Goal: Task Accomplishment & Management: Use online tool/utility

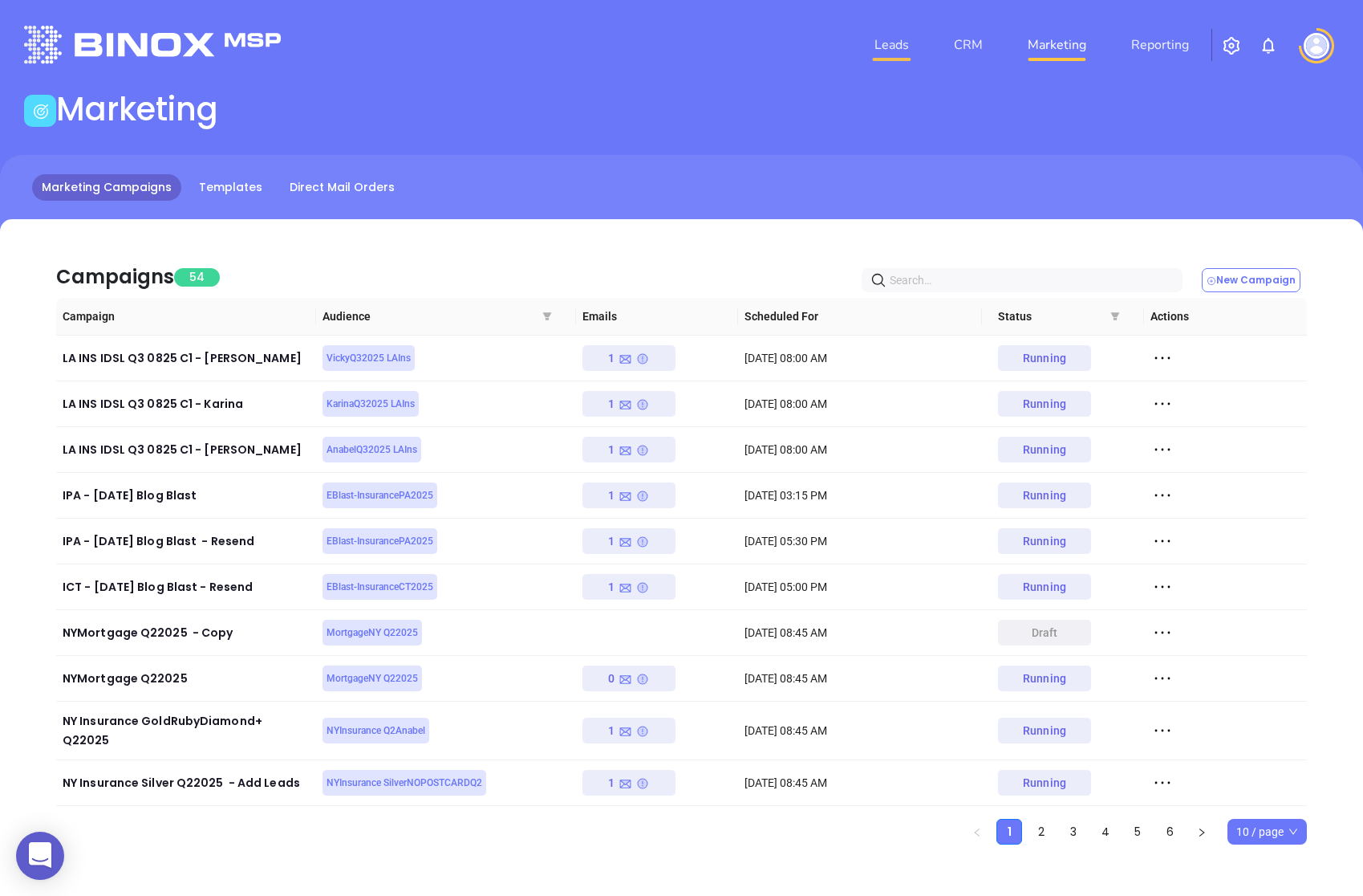
click at [899, 42] on link "Leads" at bounding box center [892, 45] width 47 height 32
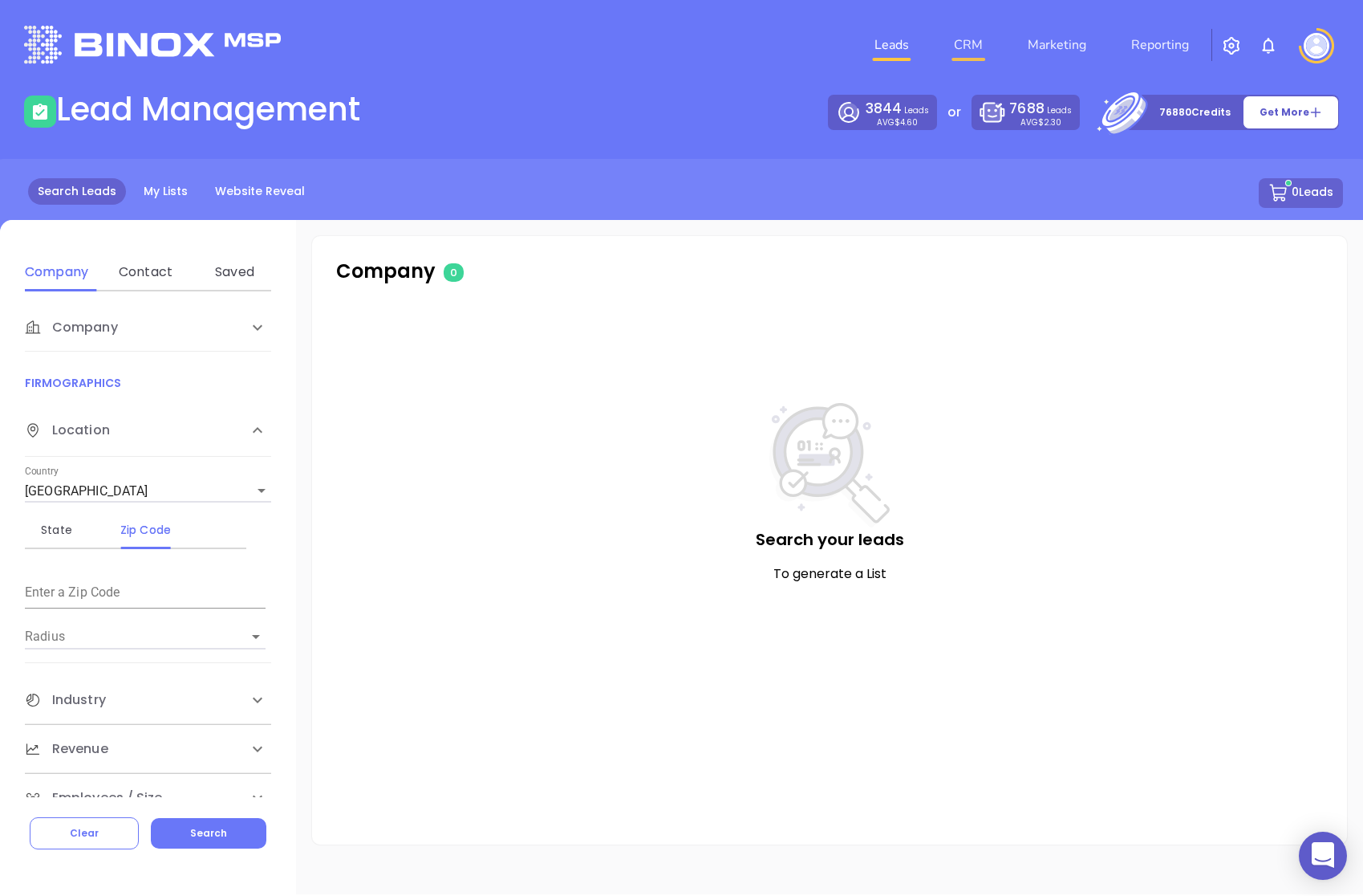
click at [971, 44] on link "CRM" at bounding box center [968, 45] width 42 height 32
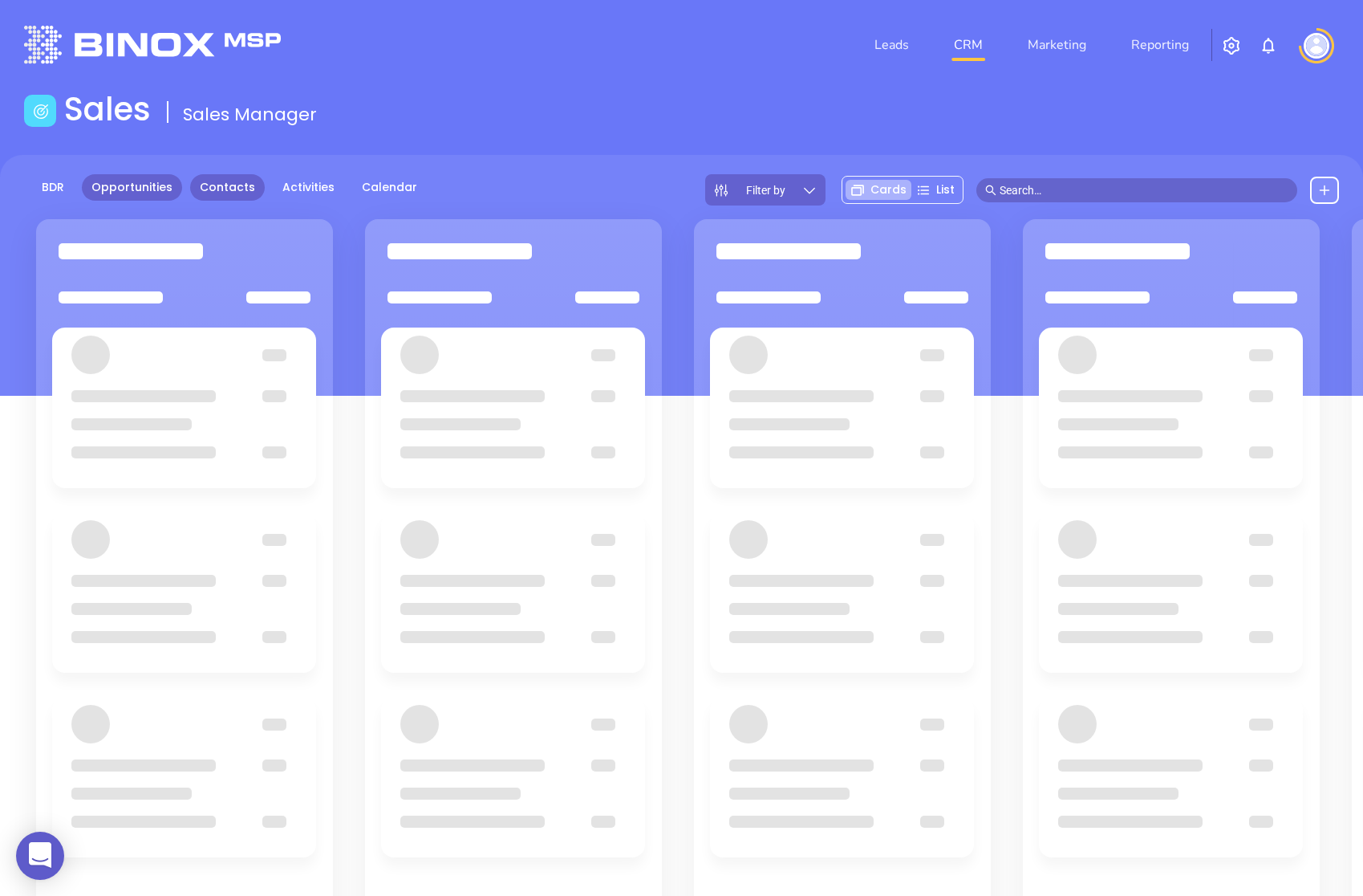
click at [226, 189] on link "Contacts" at bounding box center [227, 186] width 75 height 26
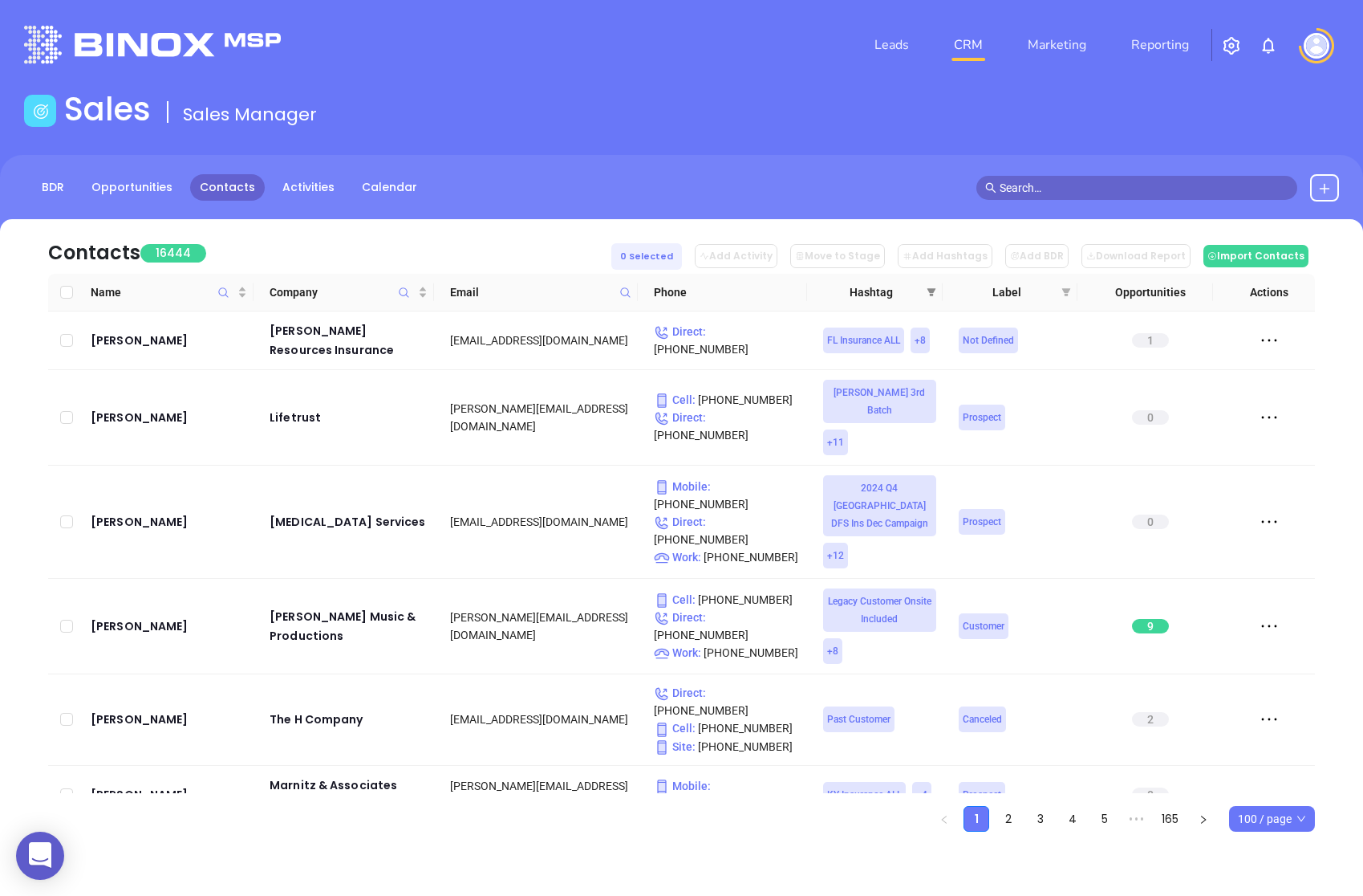
click at [926, 291] on icon "filter" at bounding box center [931, 292] width 9 height 9
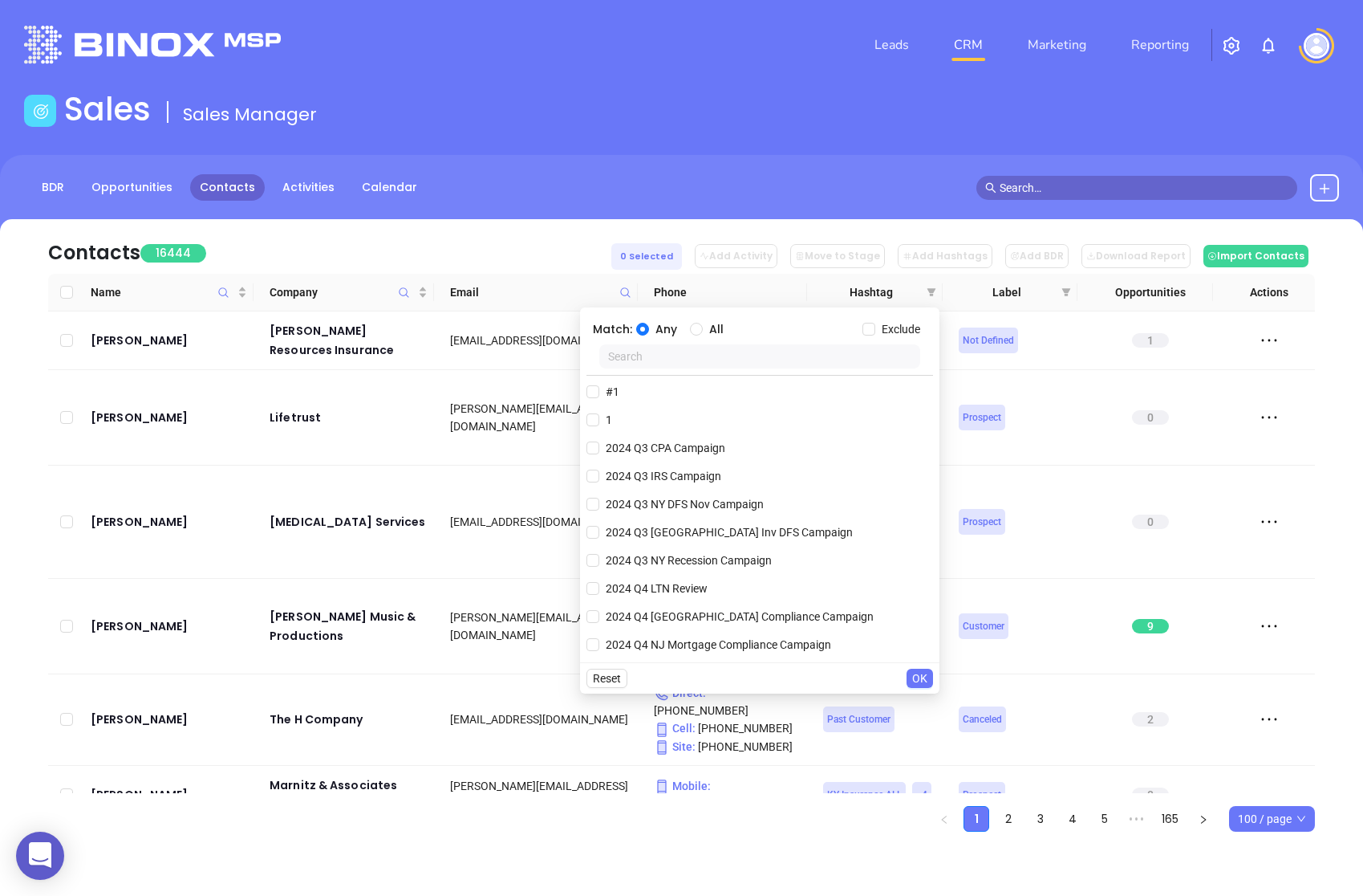
click at [728, 357] on input "text" at bounding box center [759, 356] width 321 height 24
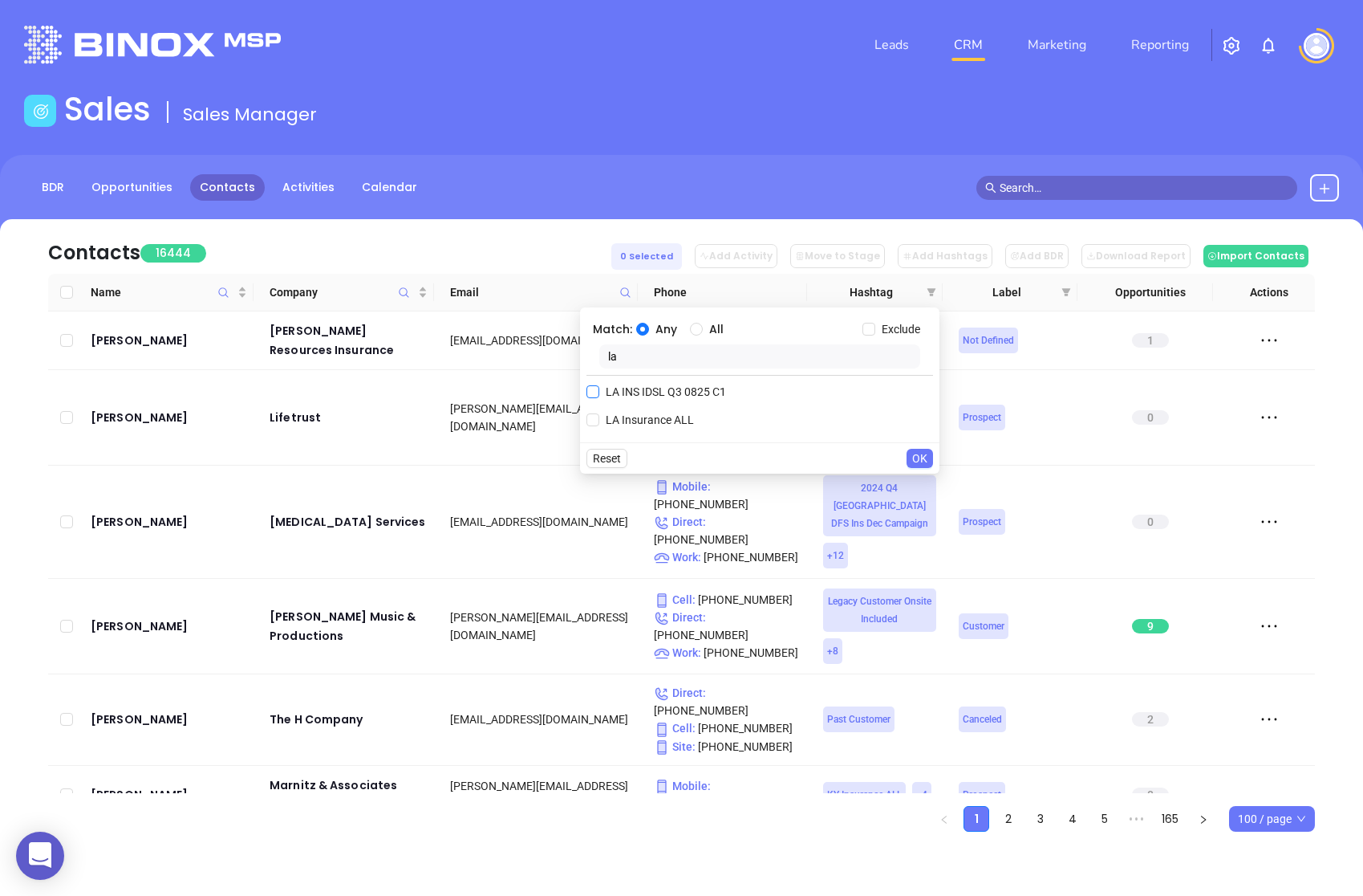
type input "la"
click at [701, 392] on span "LA INS IDSL Q3 0825 C1" at bounding box center [665, 392] width 133 height 18
click at [599, 392] on input "LA INS IDSL Q3 0825 C1" at bounding box center [592, 391] width 13 height 13
checkbox input "true"
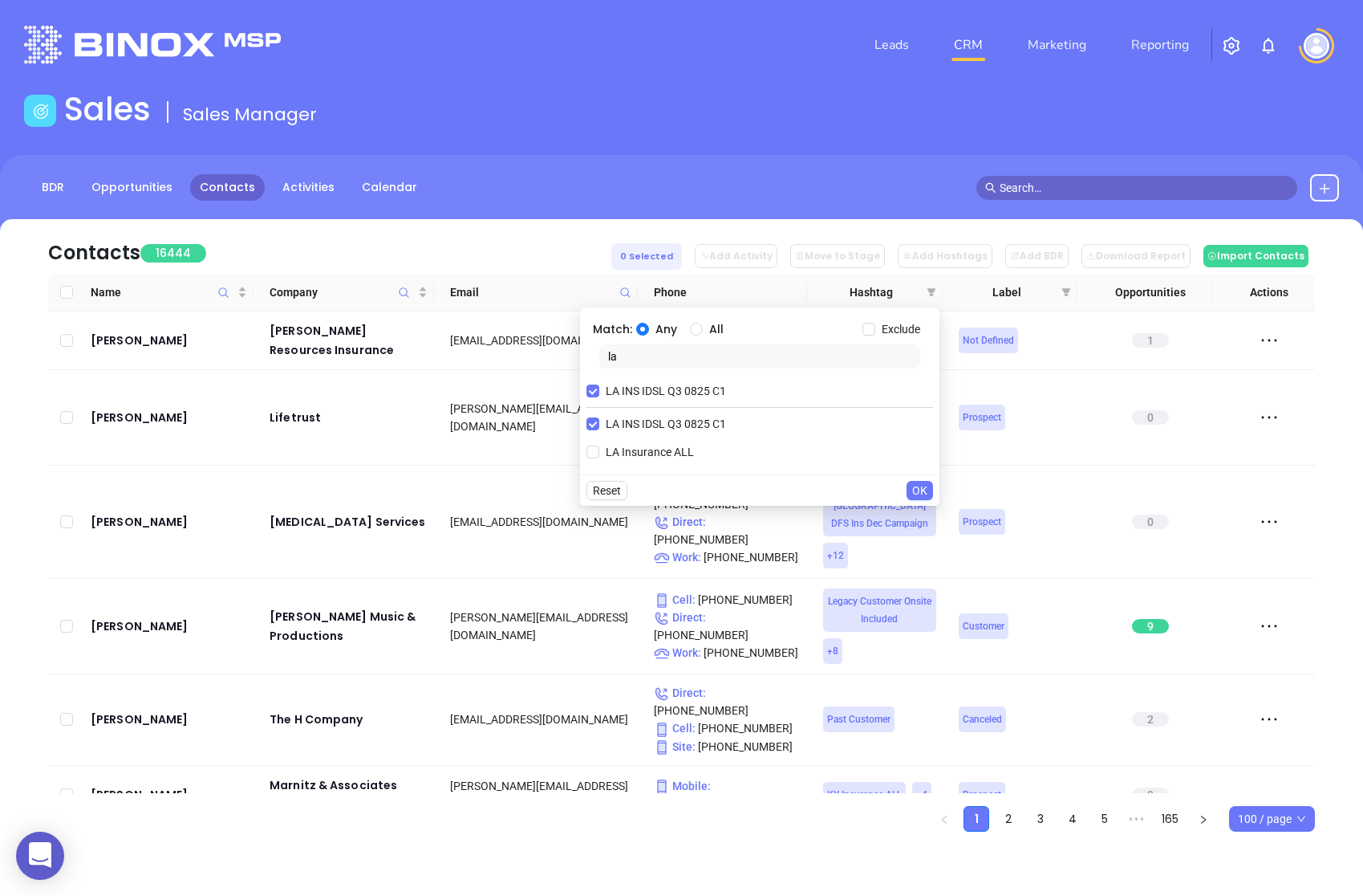
click at [916, 487] on span "OK" at bounding box center [920, 490] width 15 height 18
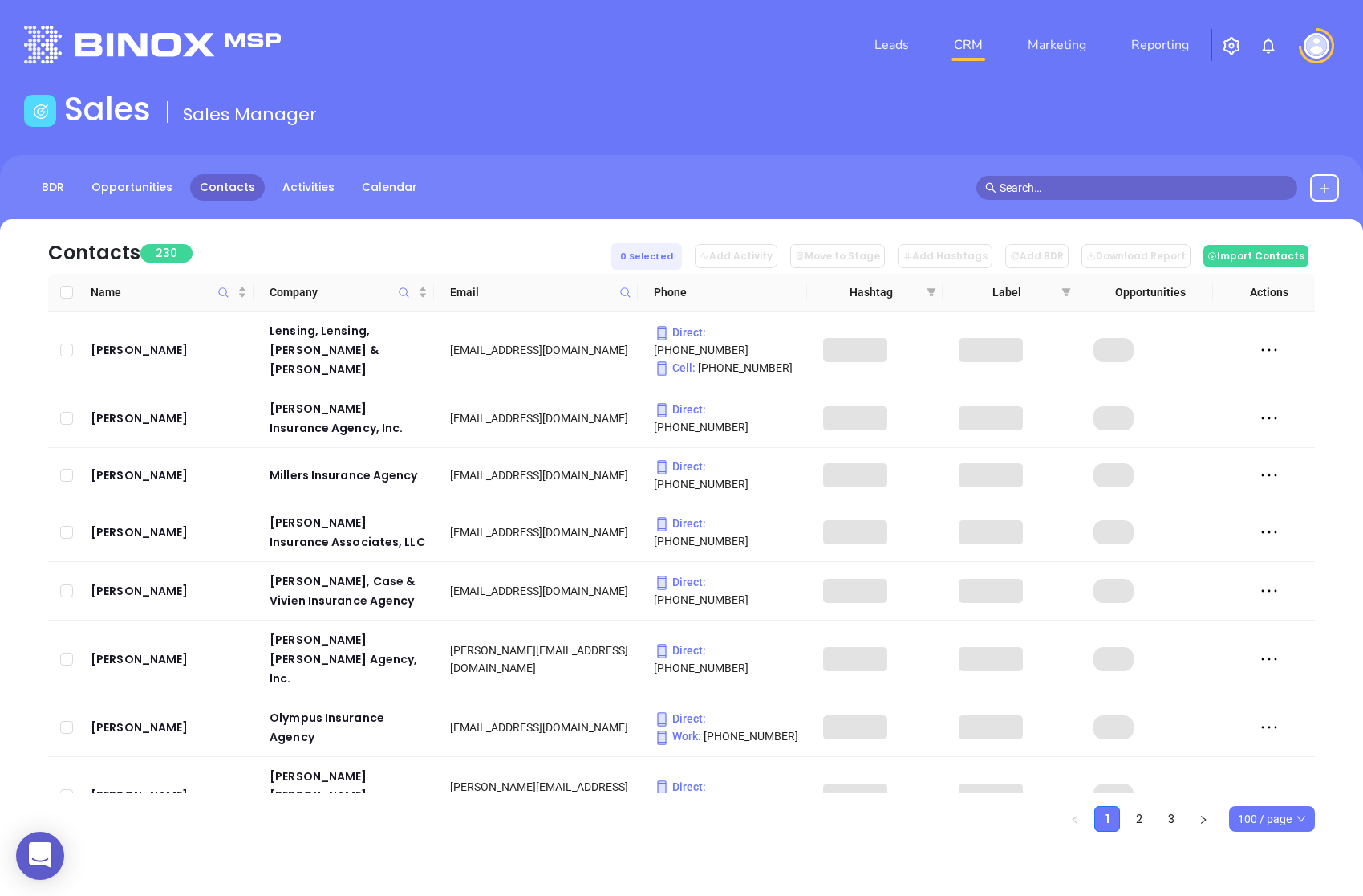
click at [1282, 833] on div "Contacts 230 0 Selected Add Activity Move to Stage Add Hashtags Add BDR Downloa…" at bounding box center [682, 553] width 1363 height 669
click at [1282, 827] on span "100 / page" at bounding box center [1272, 818] width 68 height 24
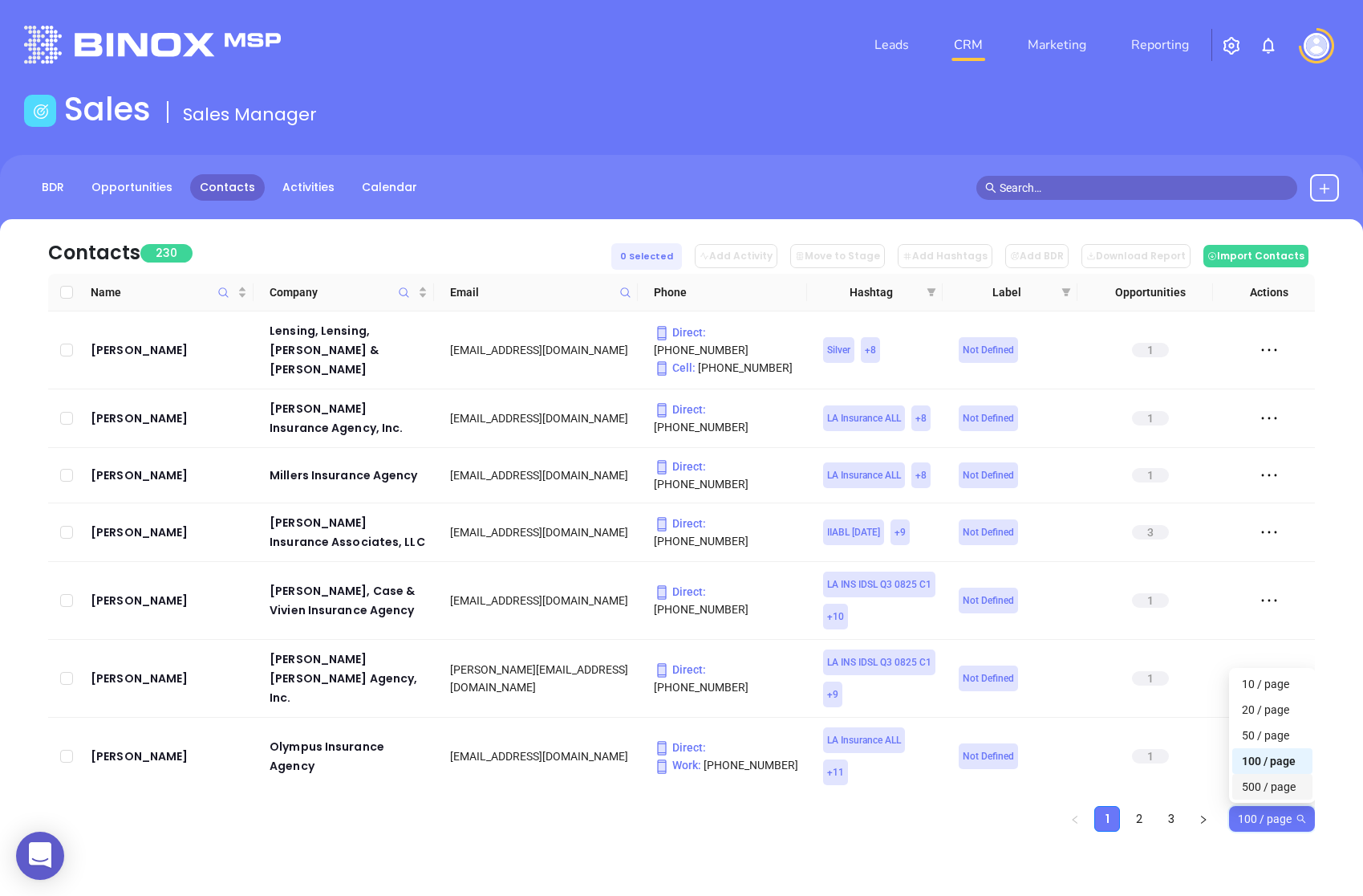
click at [1284, 786] on div "500 / page" at bounding box center [1273, 786] width 61 height 18
click at [64, 289] on input "Select all" at bounding box center [66, 292] width 13 height 13
checkbox input "true"
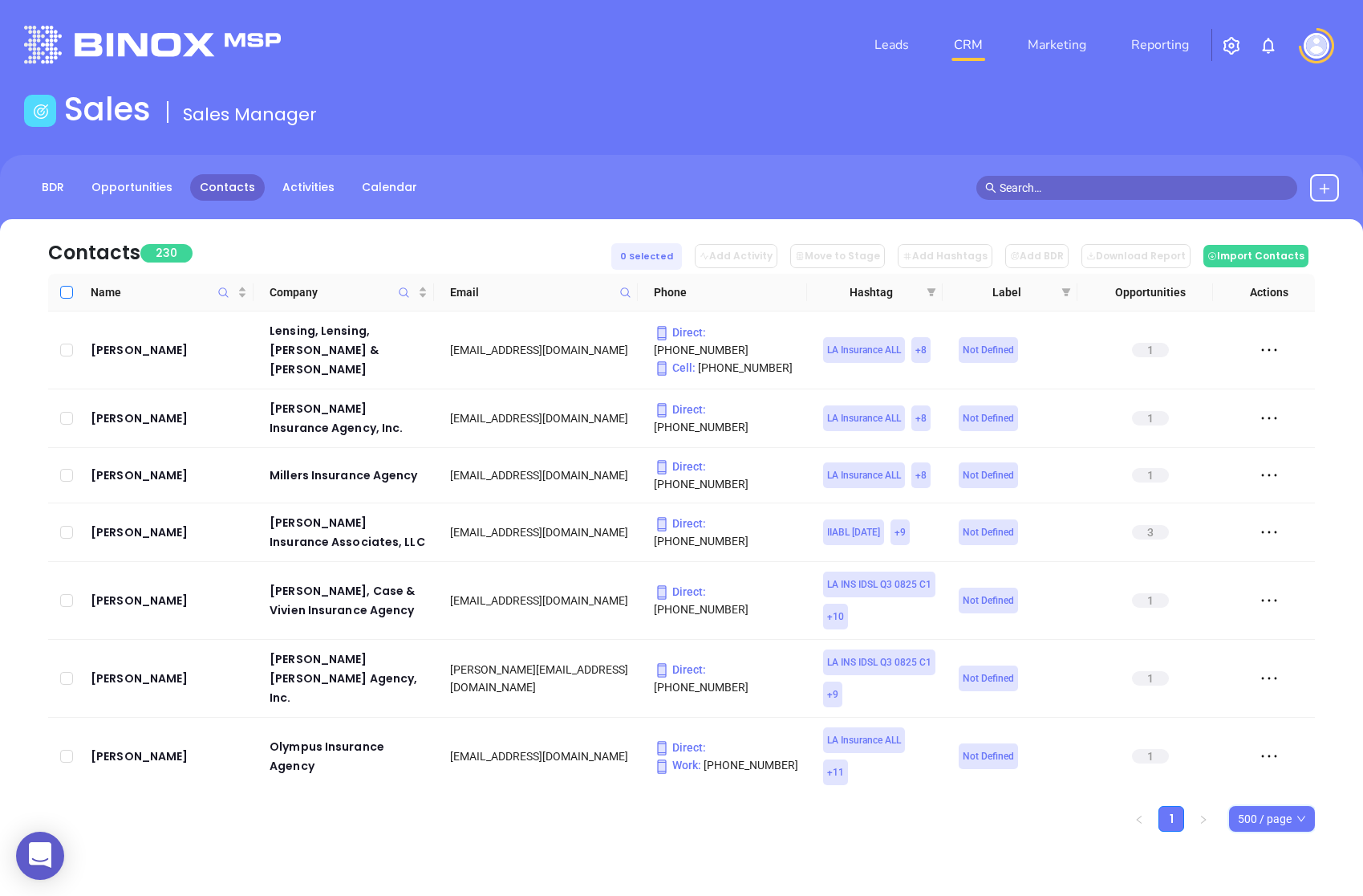
checkbox input "true"
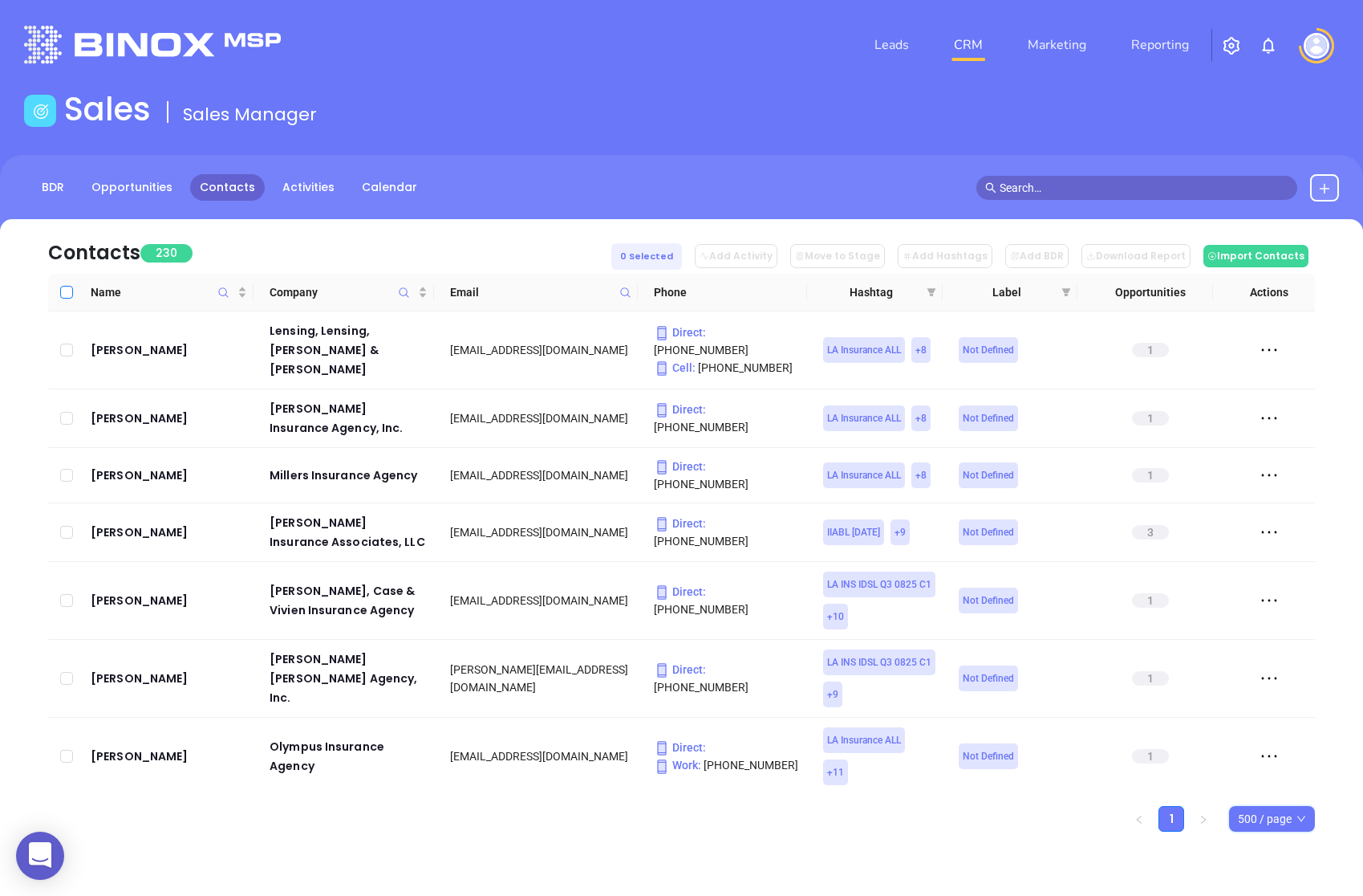
checkbox input "true"
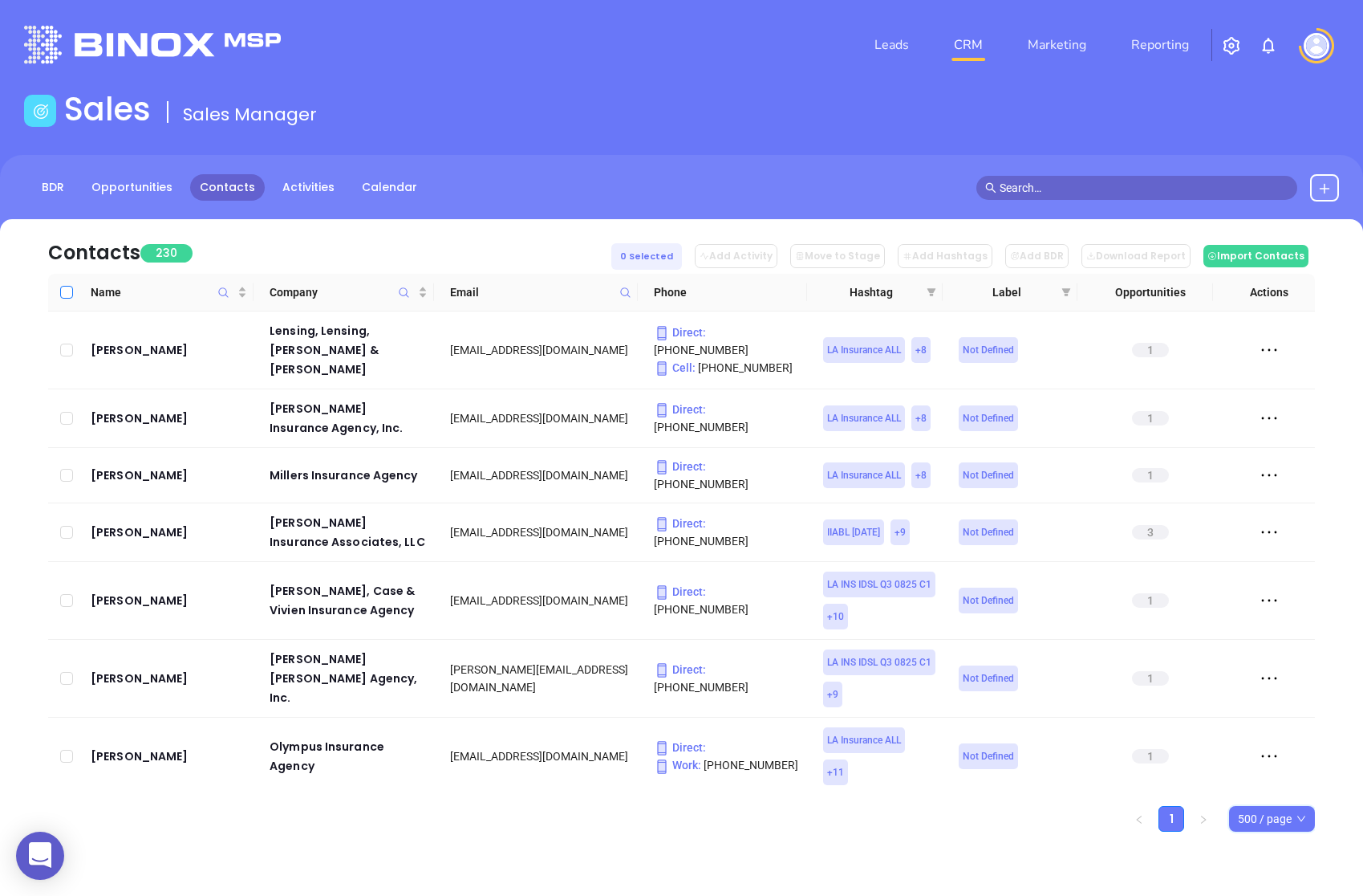
checkbox input "true"
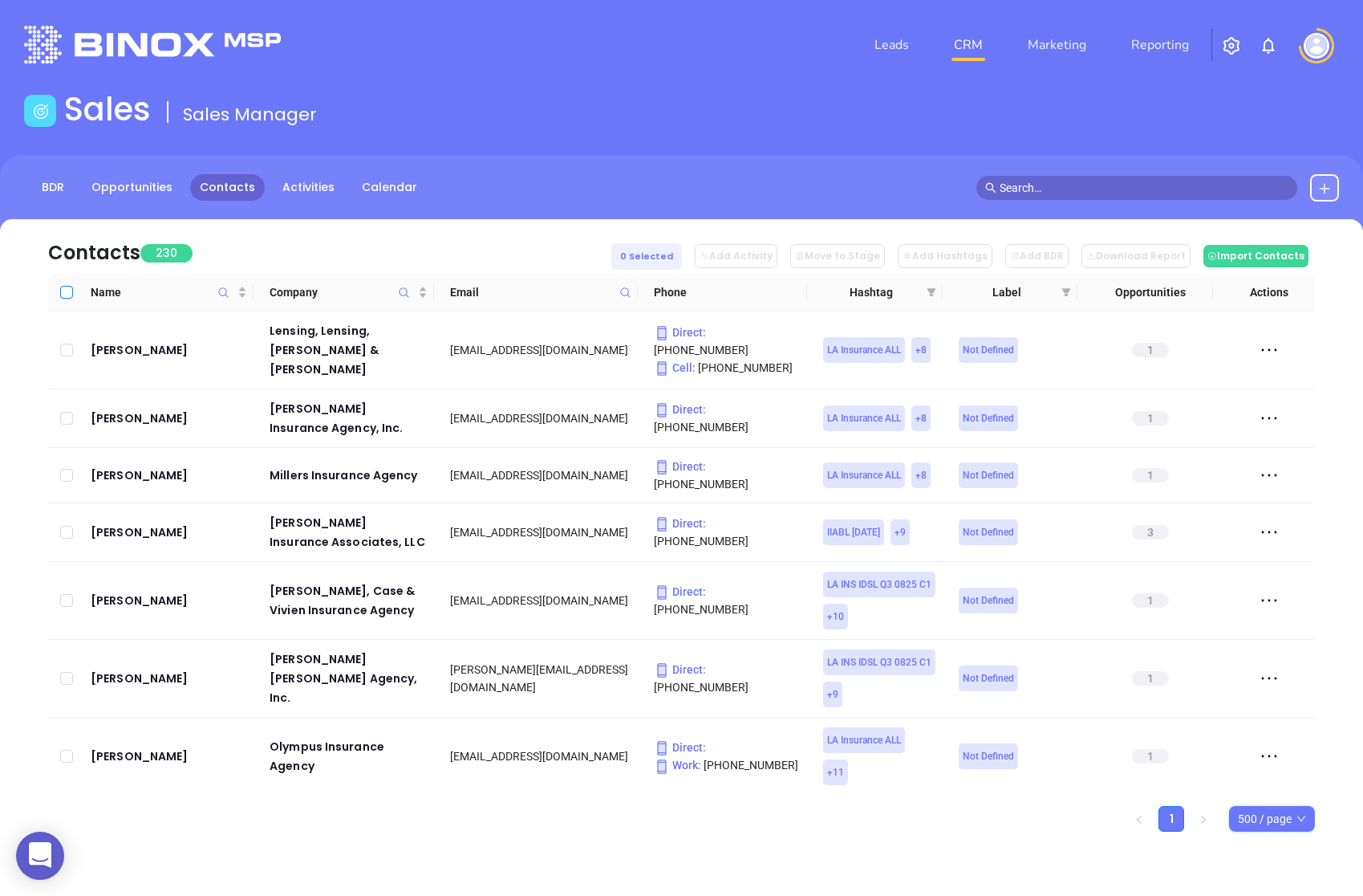
checkbox input "true"
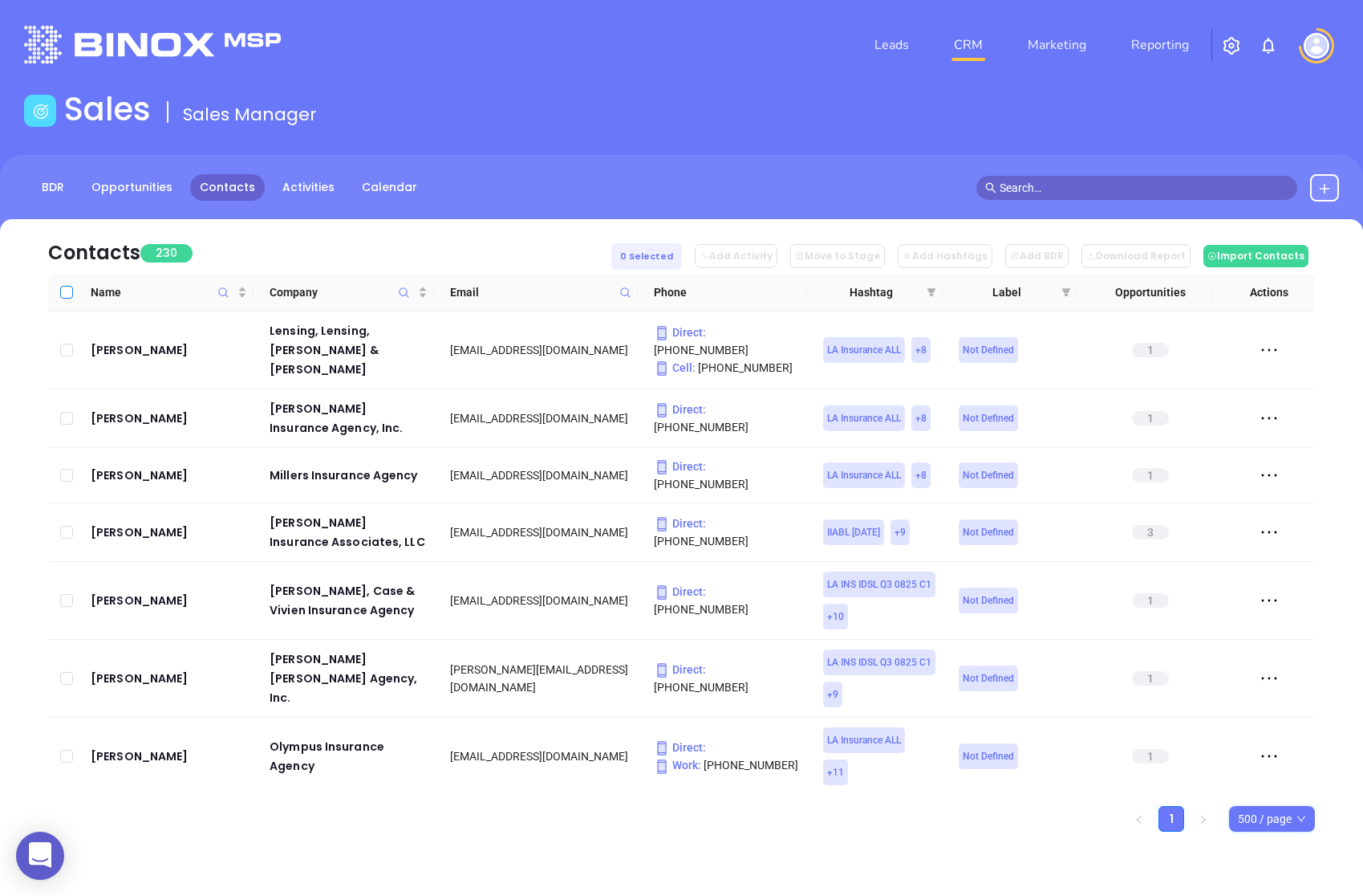
checkbox input "true"
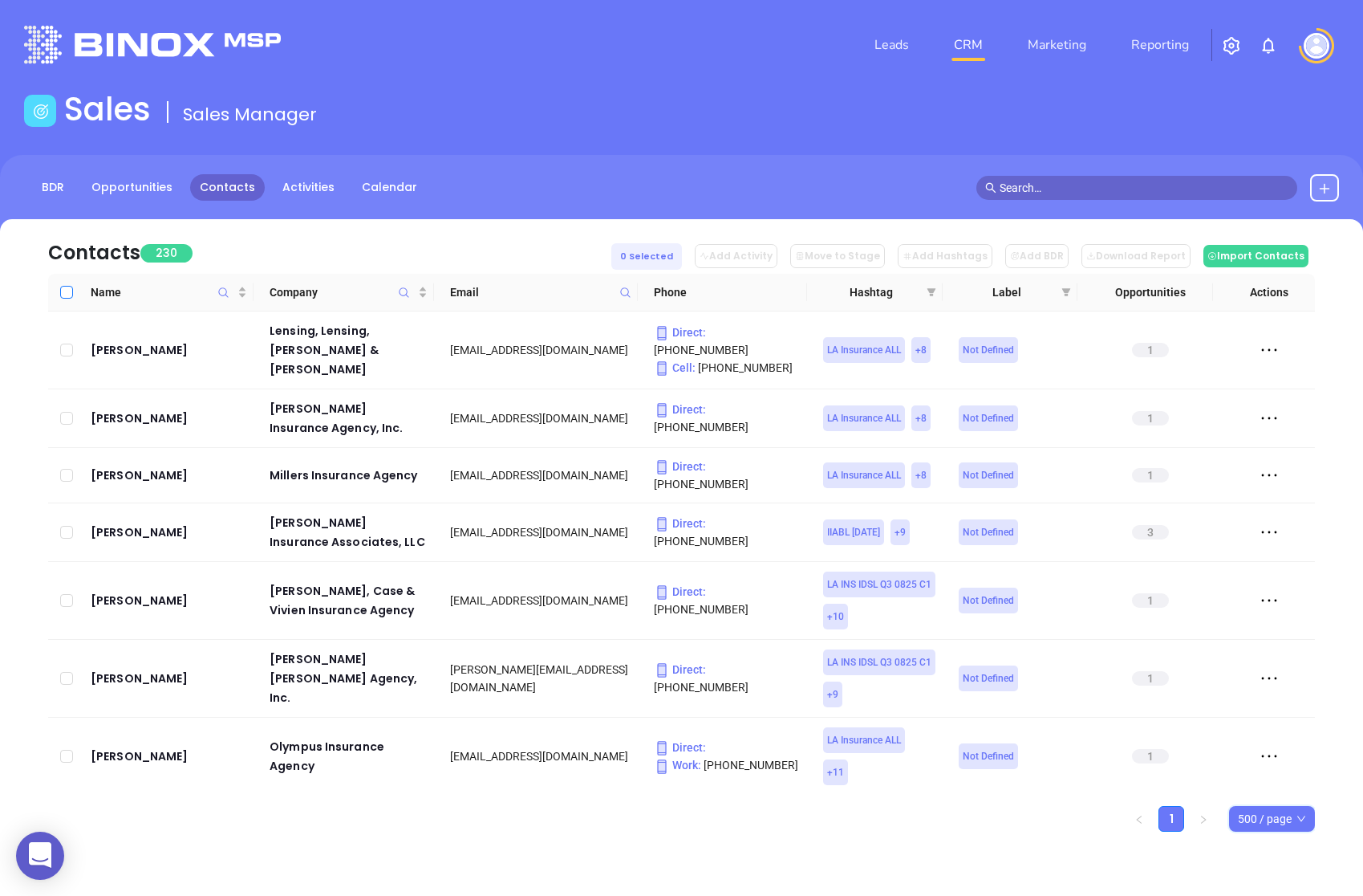
checkbox input "true"
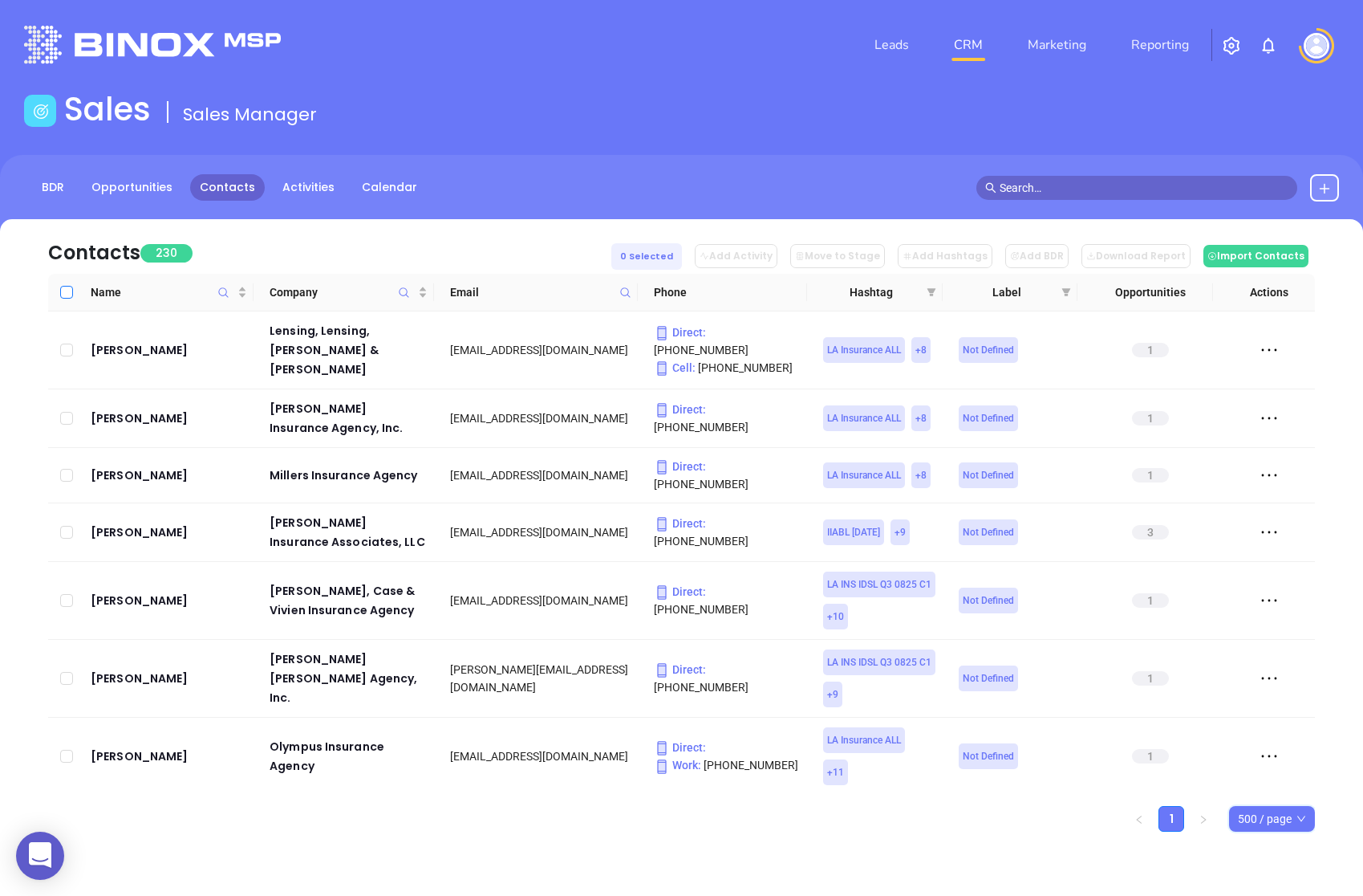
checkbox input "true"
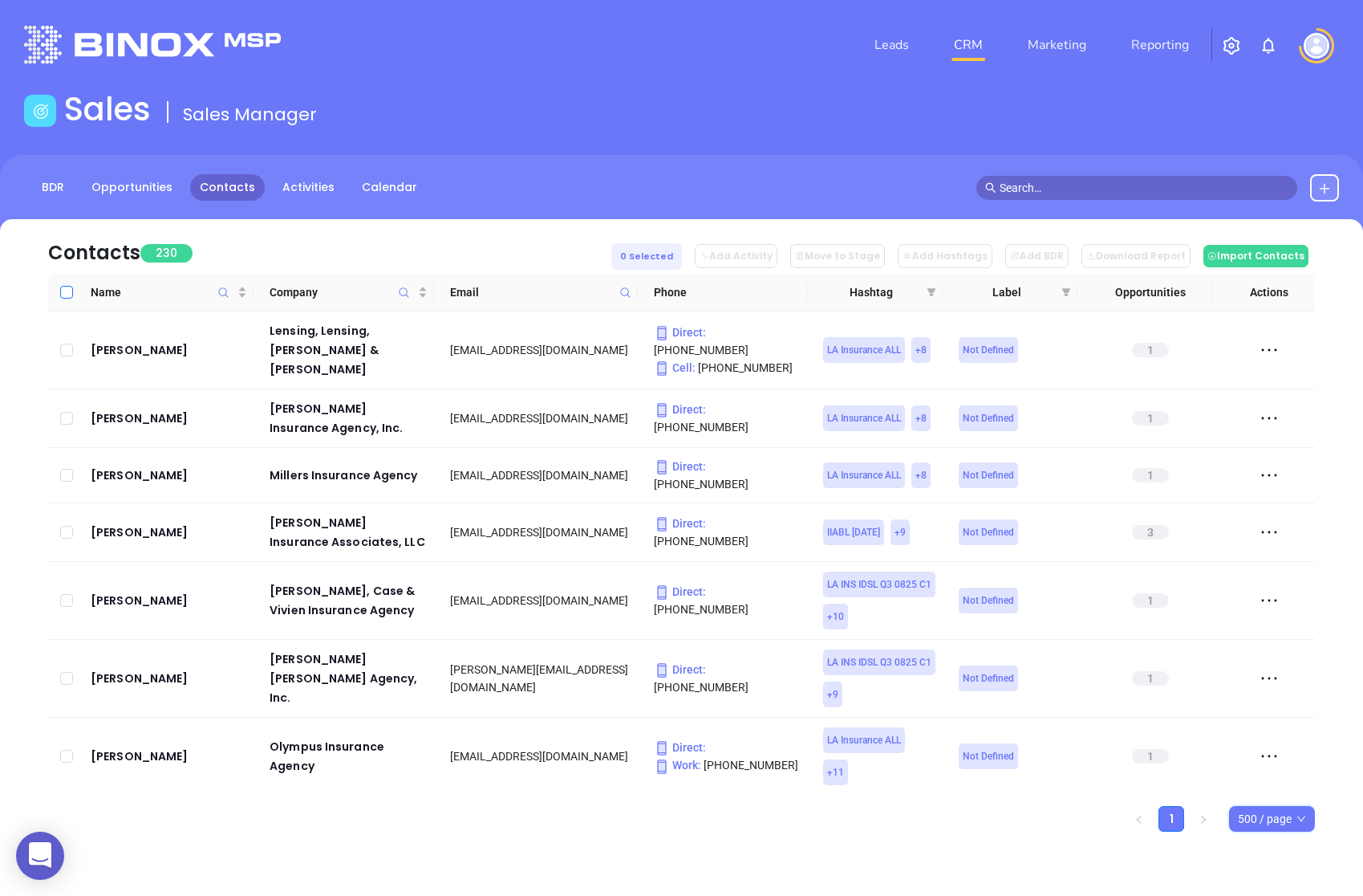
checkbox input "true"
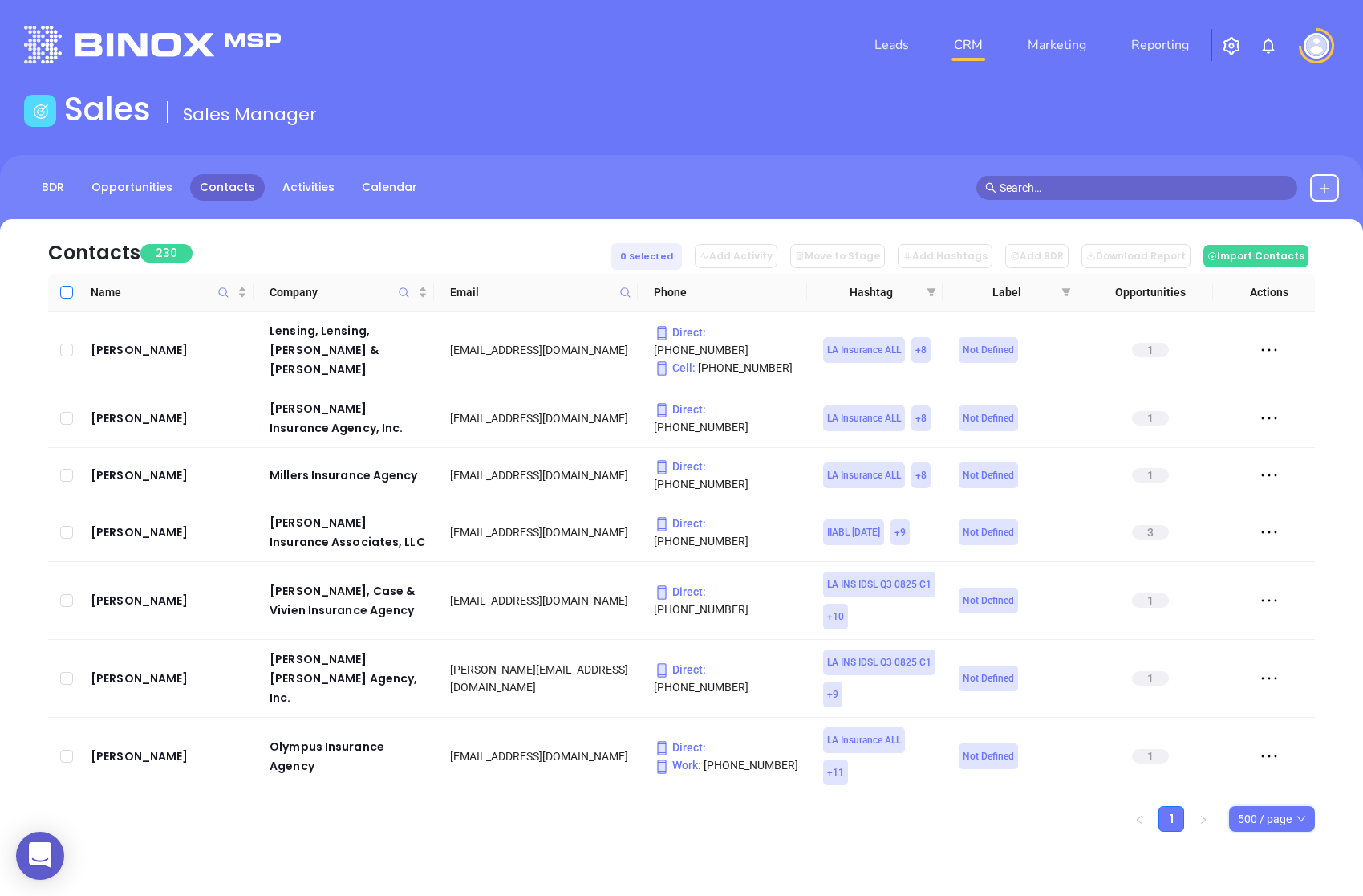
checkbox input "true"
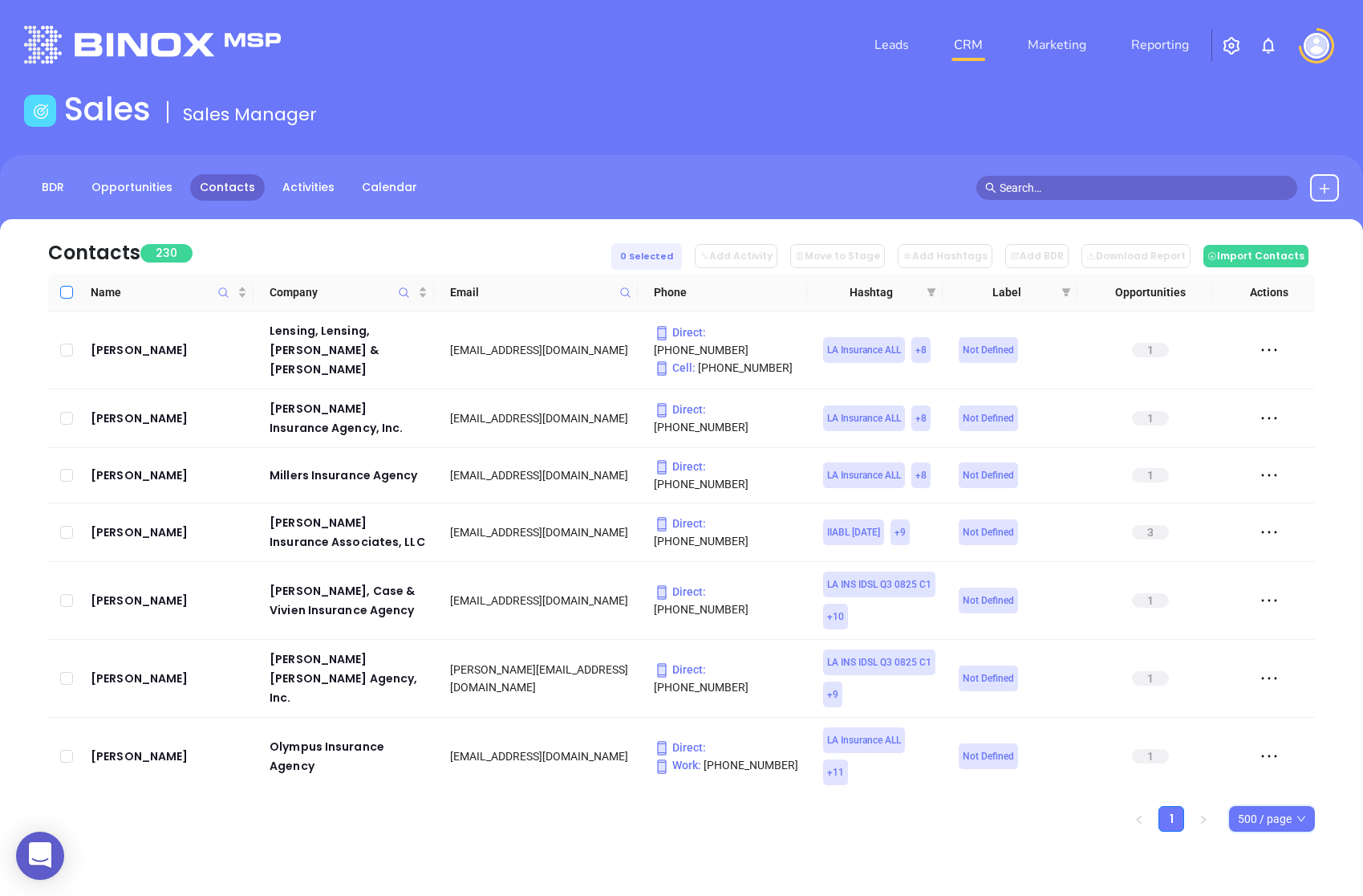
checkbox input "true"
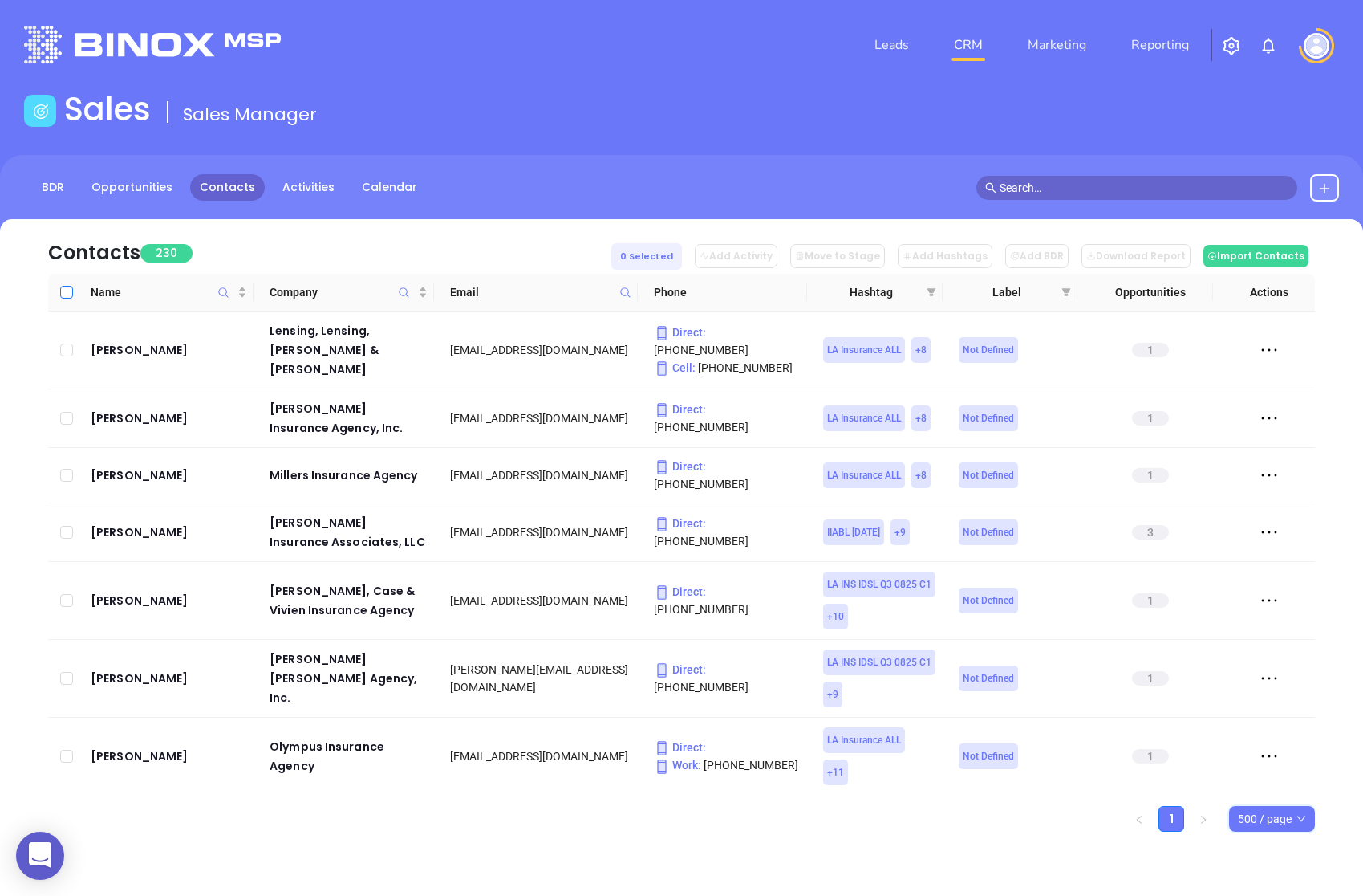
checkbox input "true"
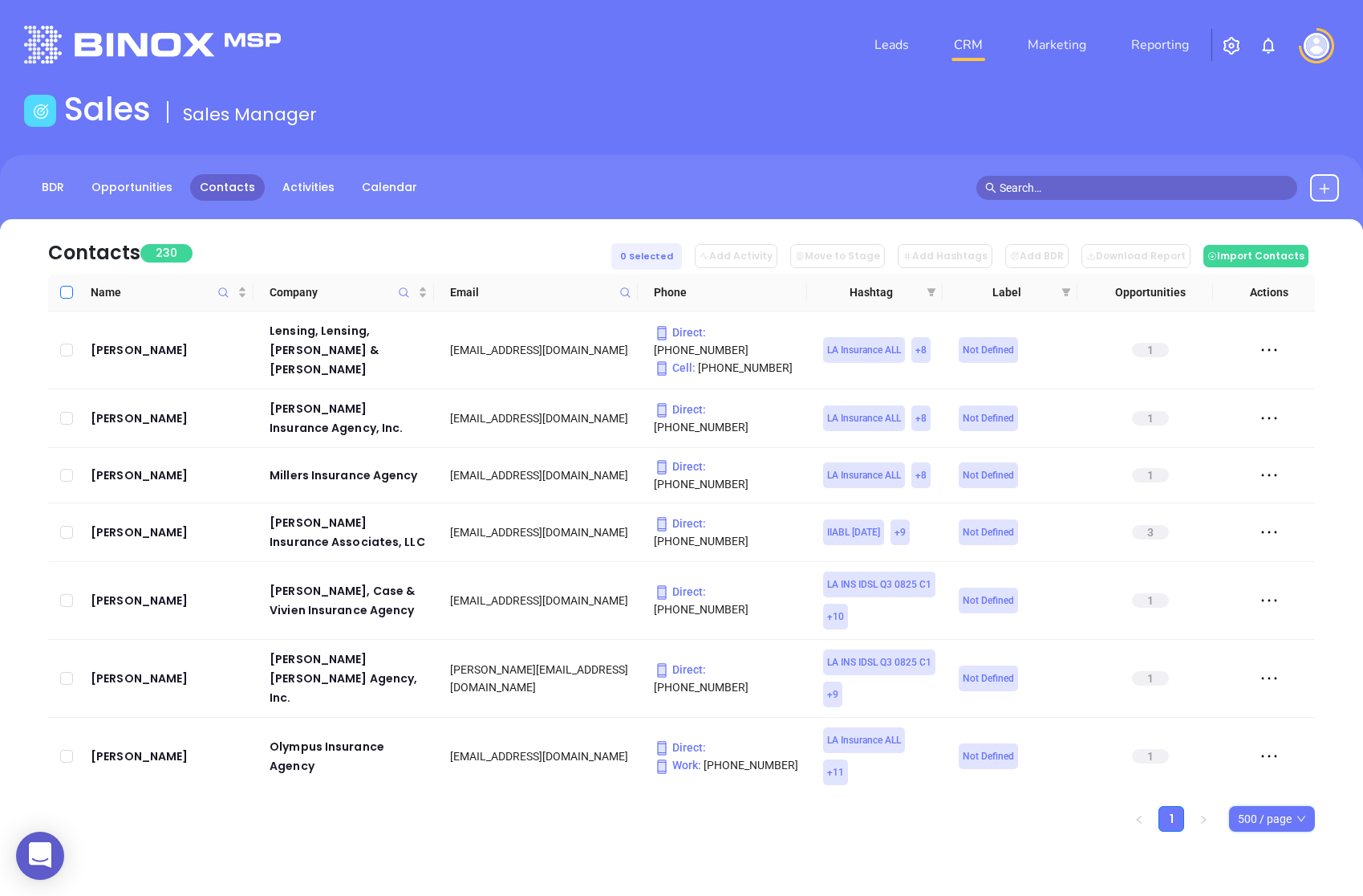
checkbox input "true"
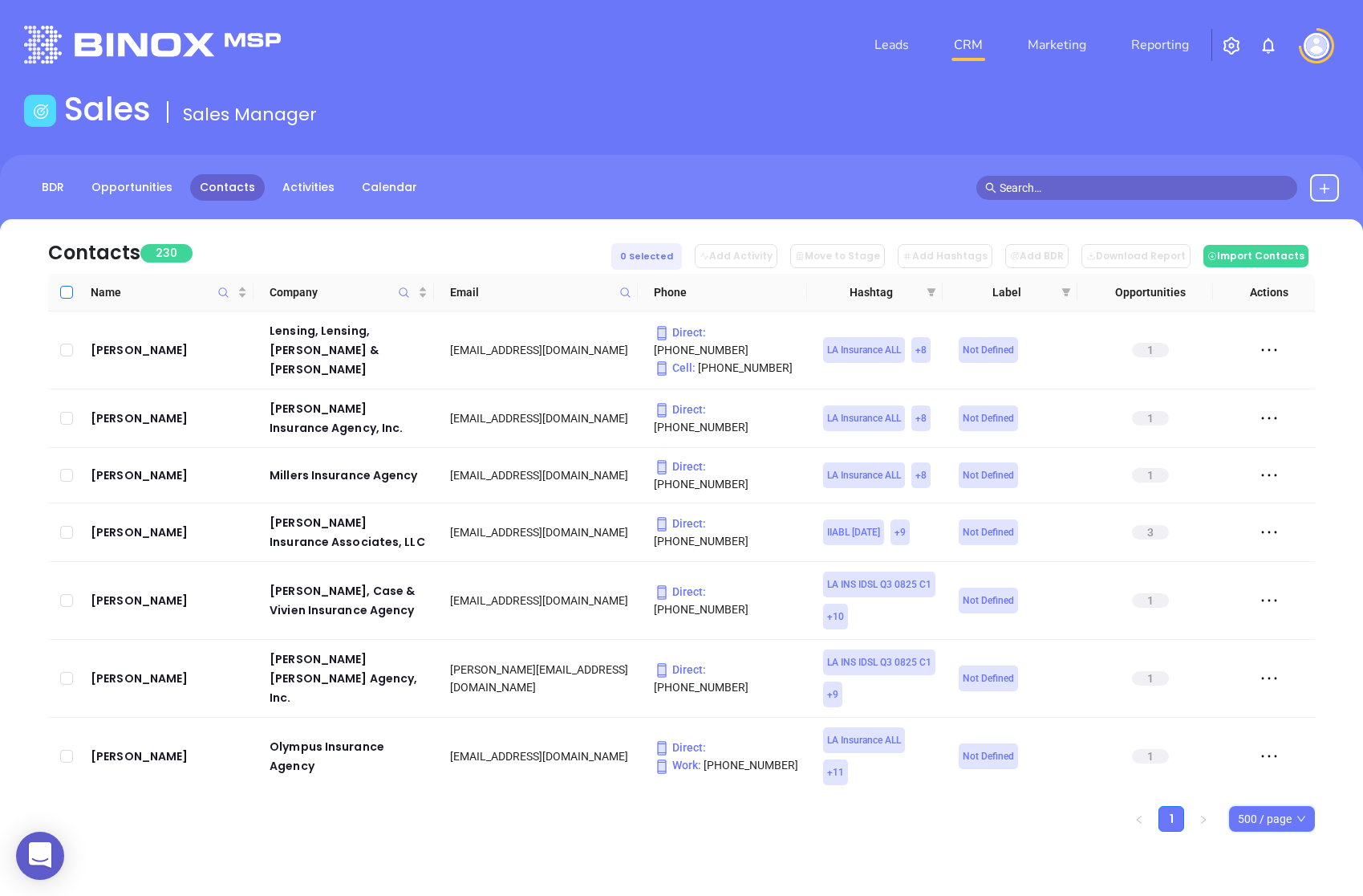
checkbox input "true"
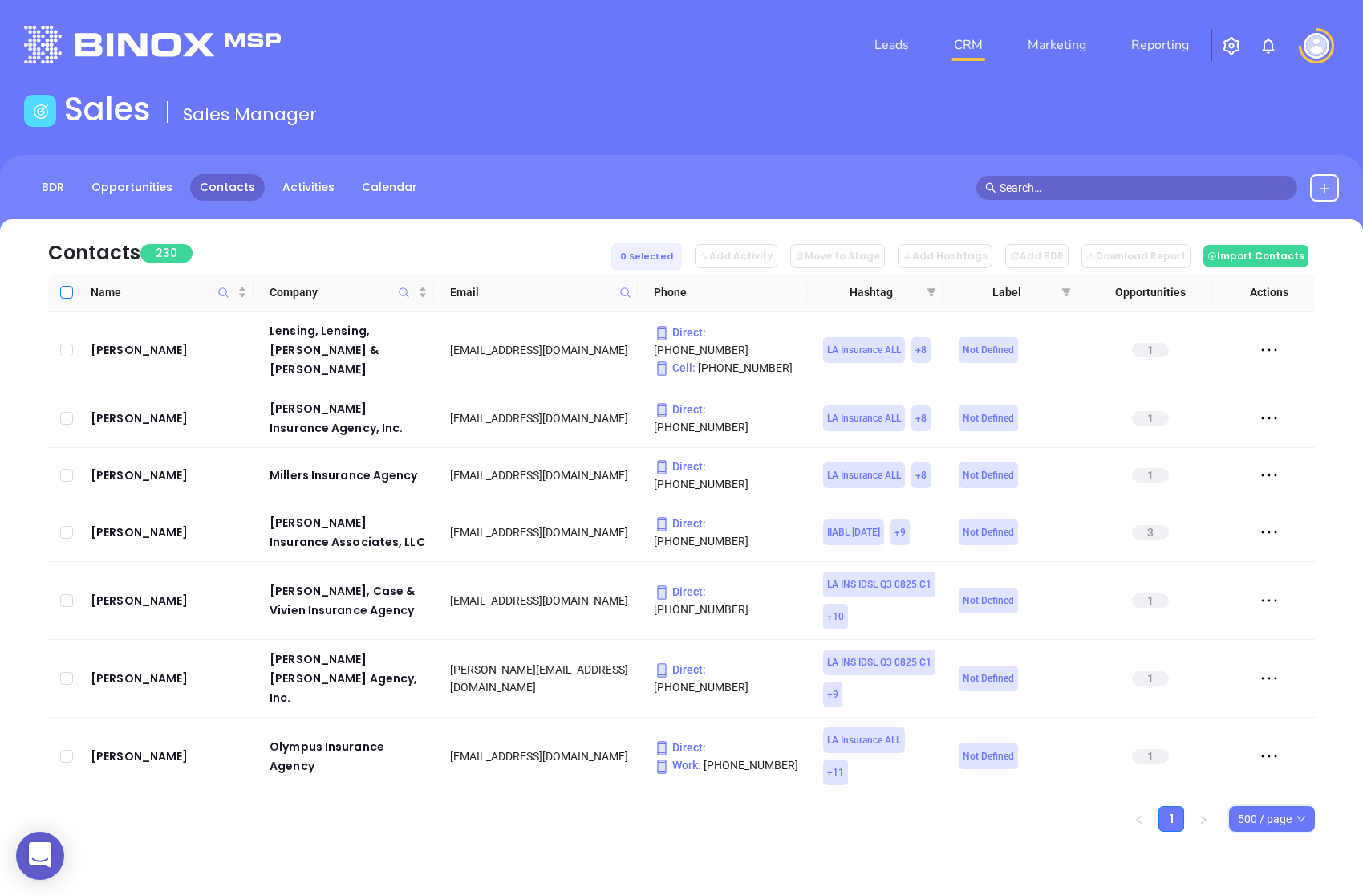
checkbox input "true"
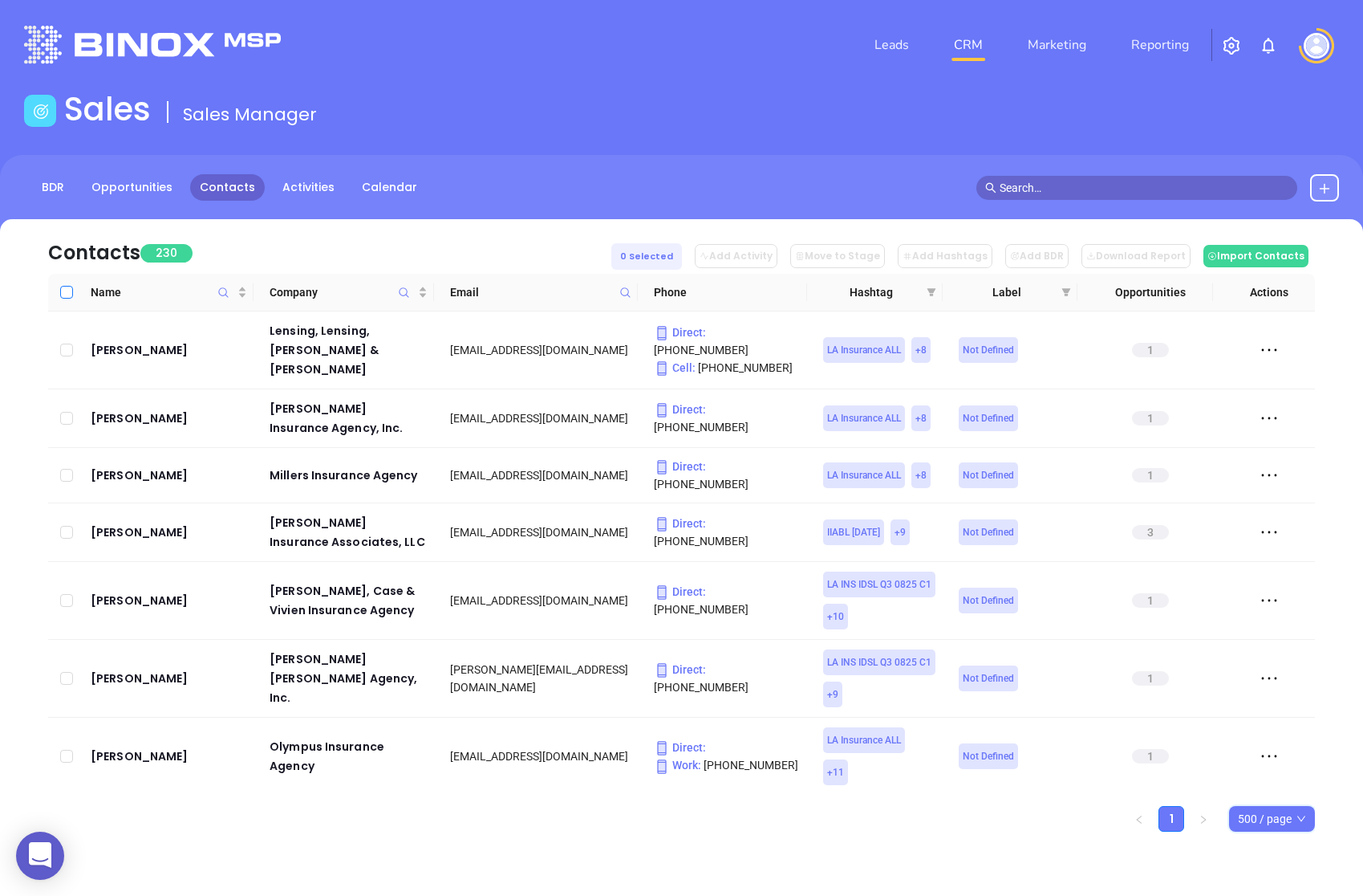
checkbox input "true"
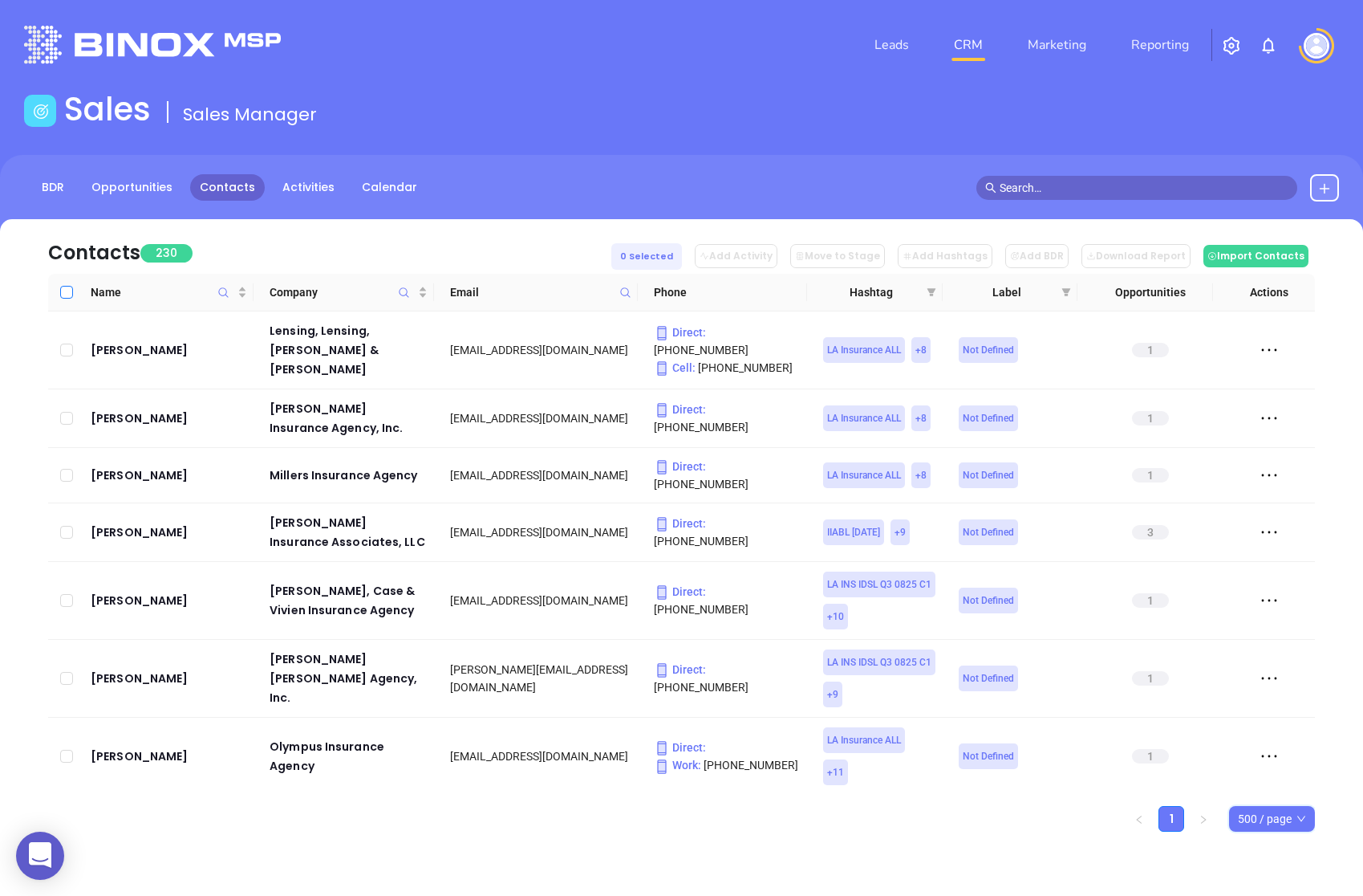
checkbox input "true"
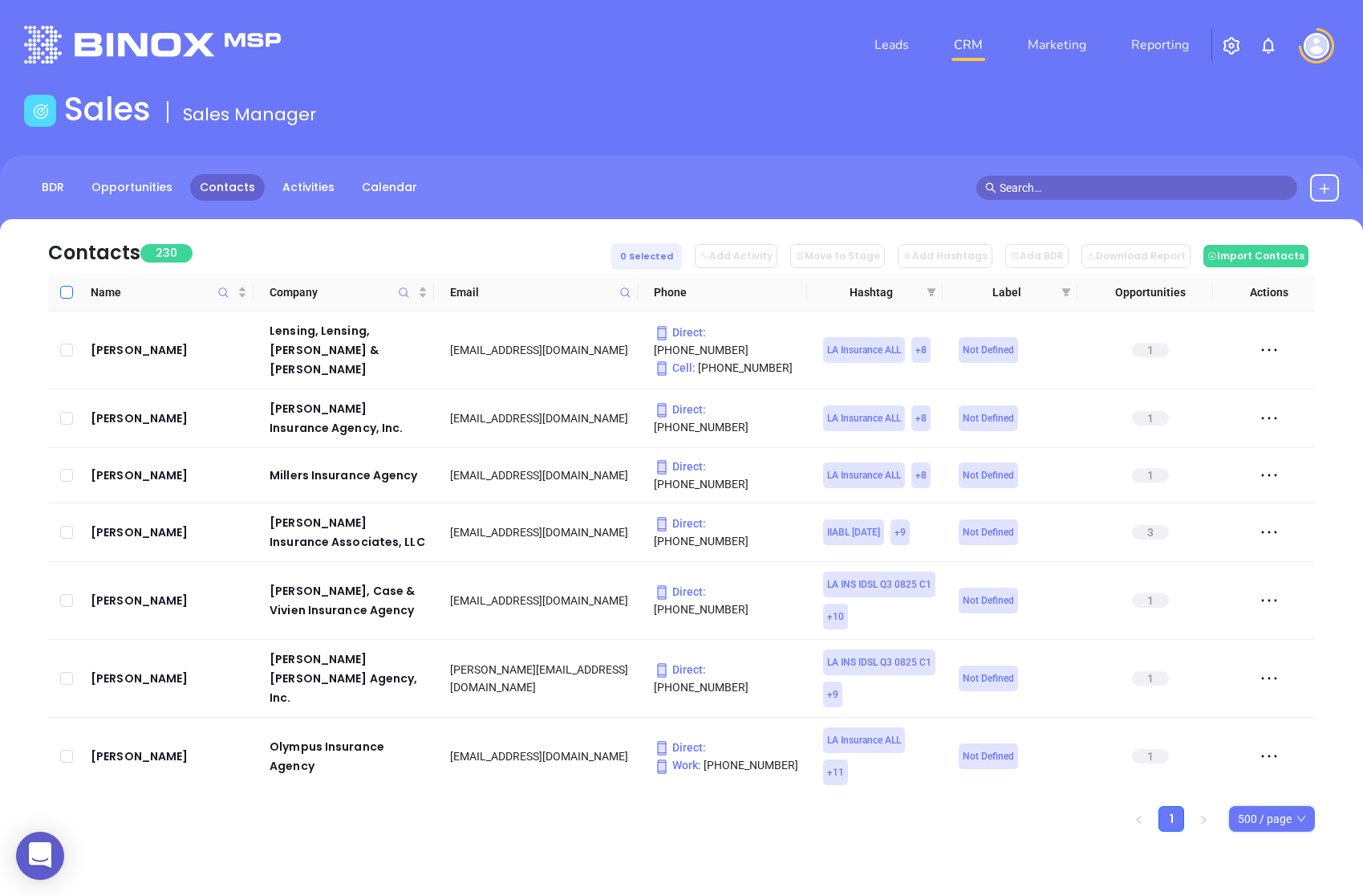
checkbox input "true"
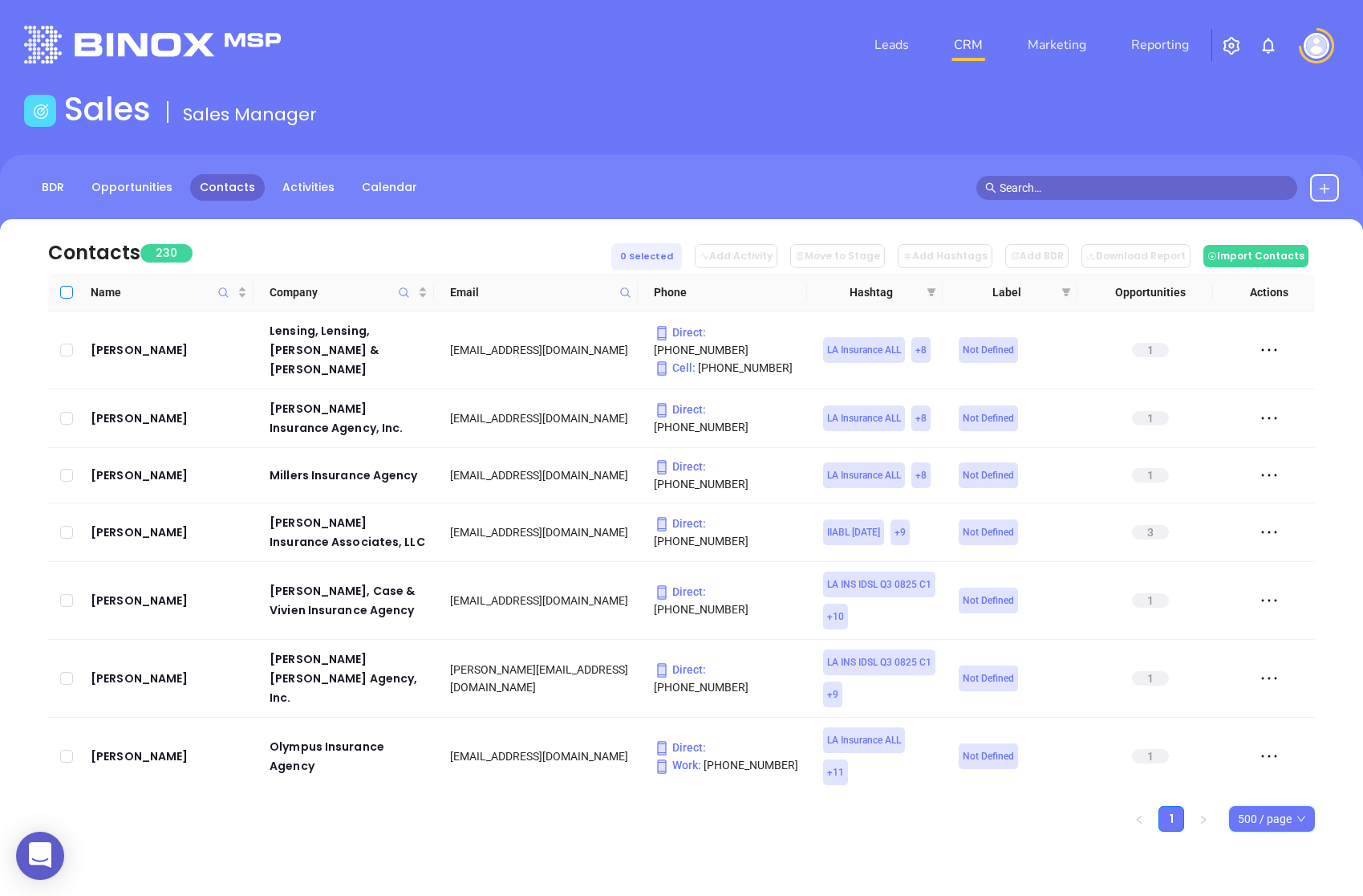
checkbox input "true"
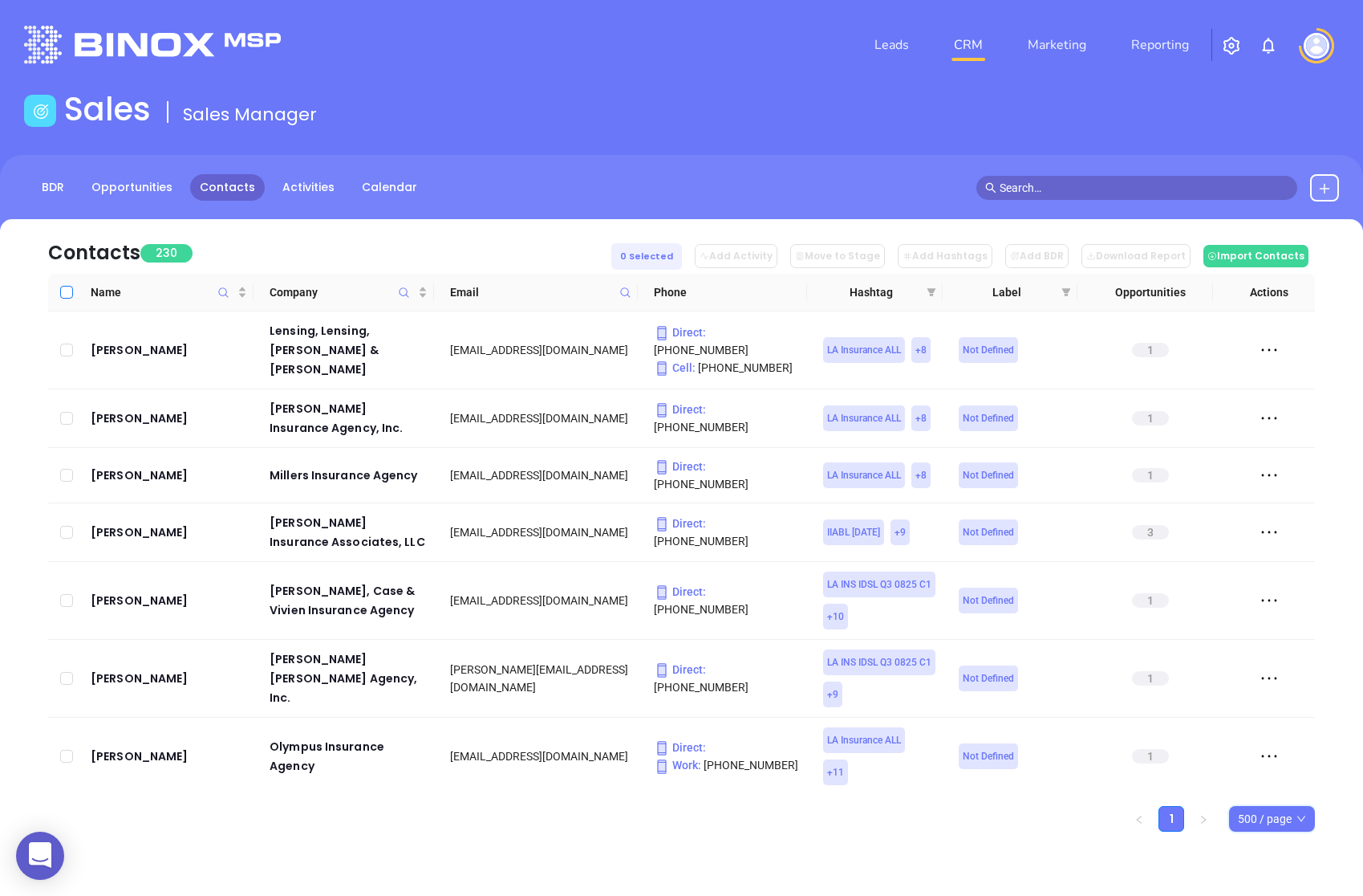
checkbox input "true"
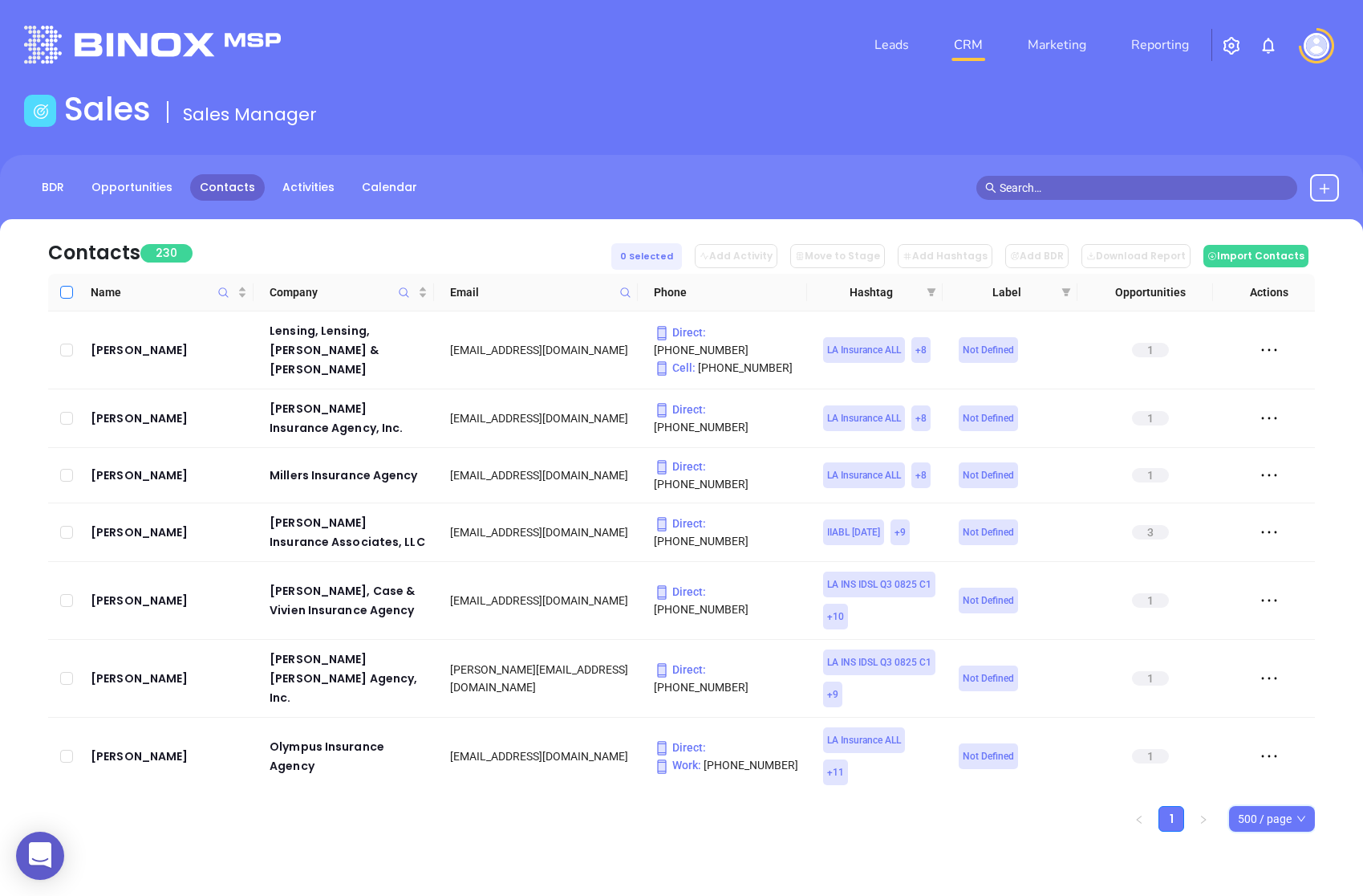
checkbox input "true"
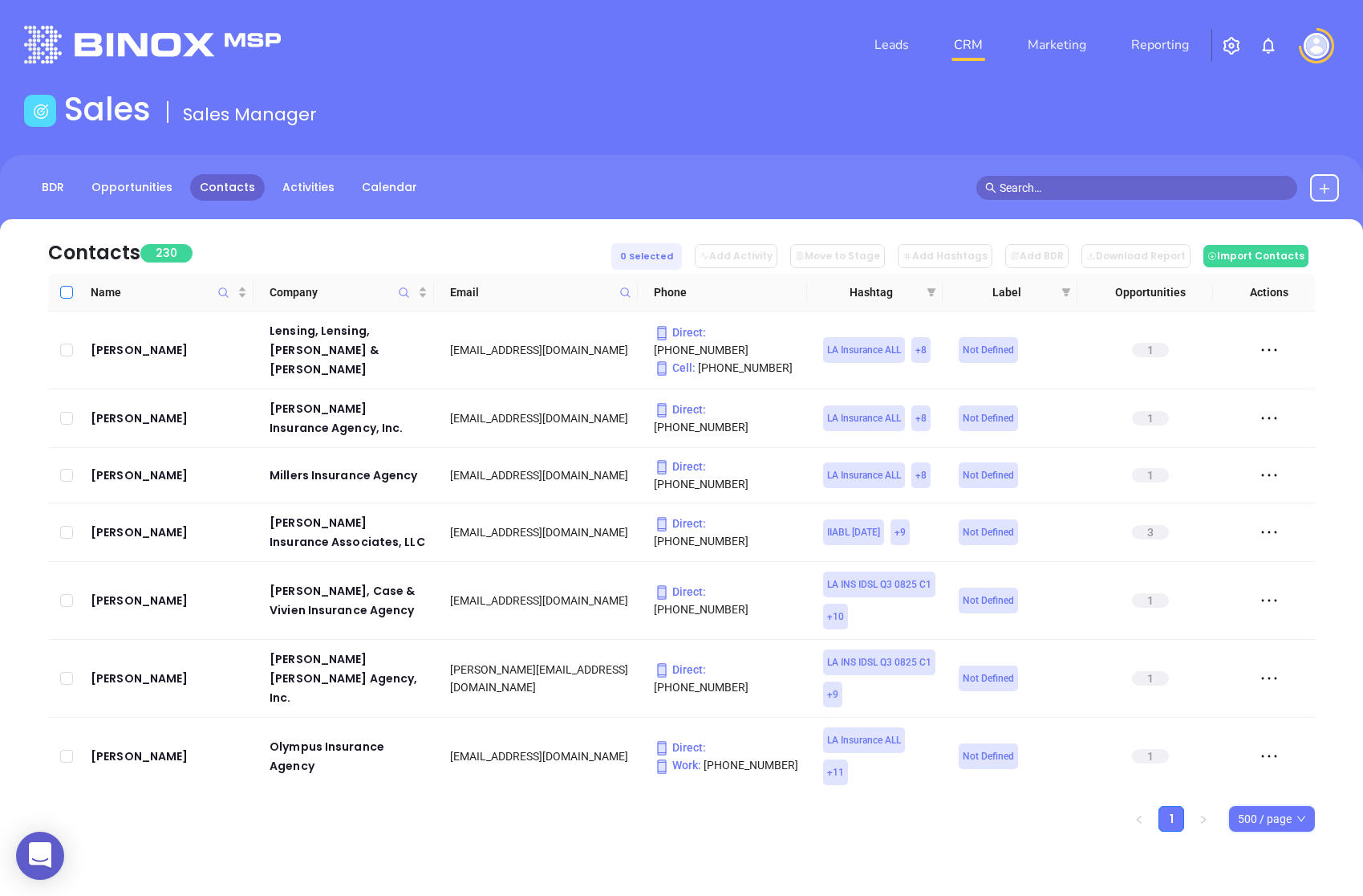
checkbox input "true"
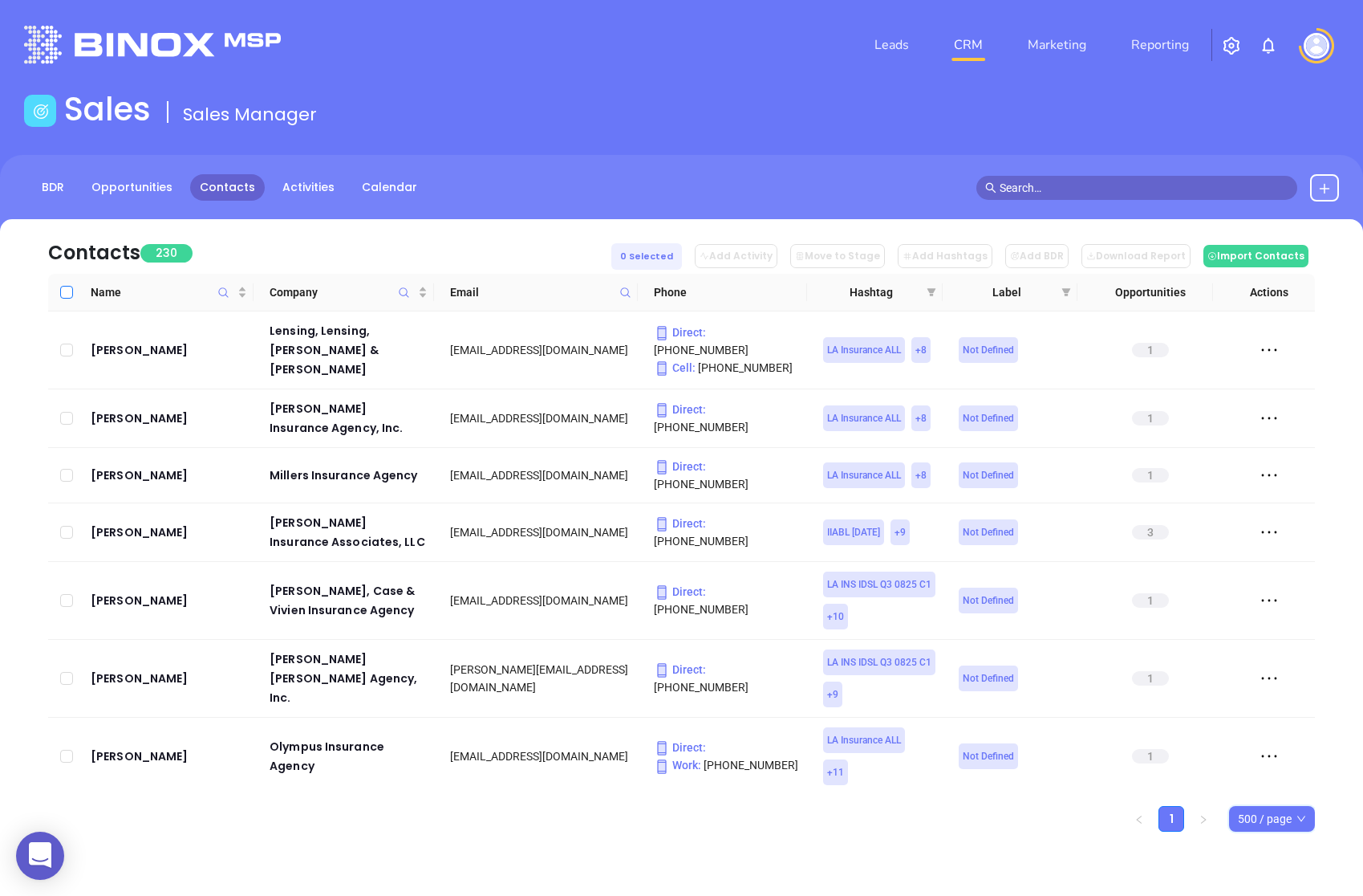
checkbox input "true"
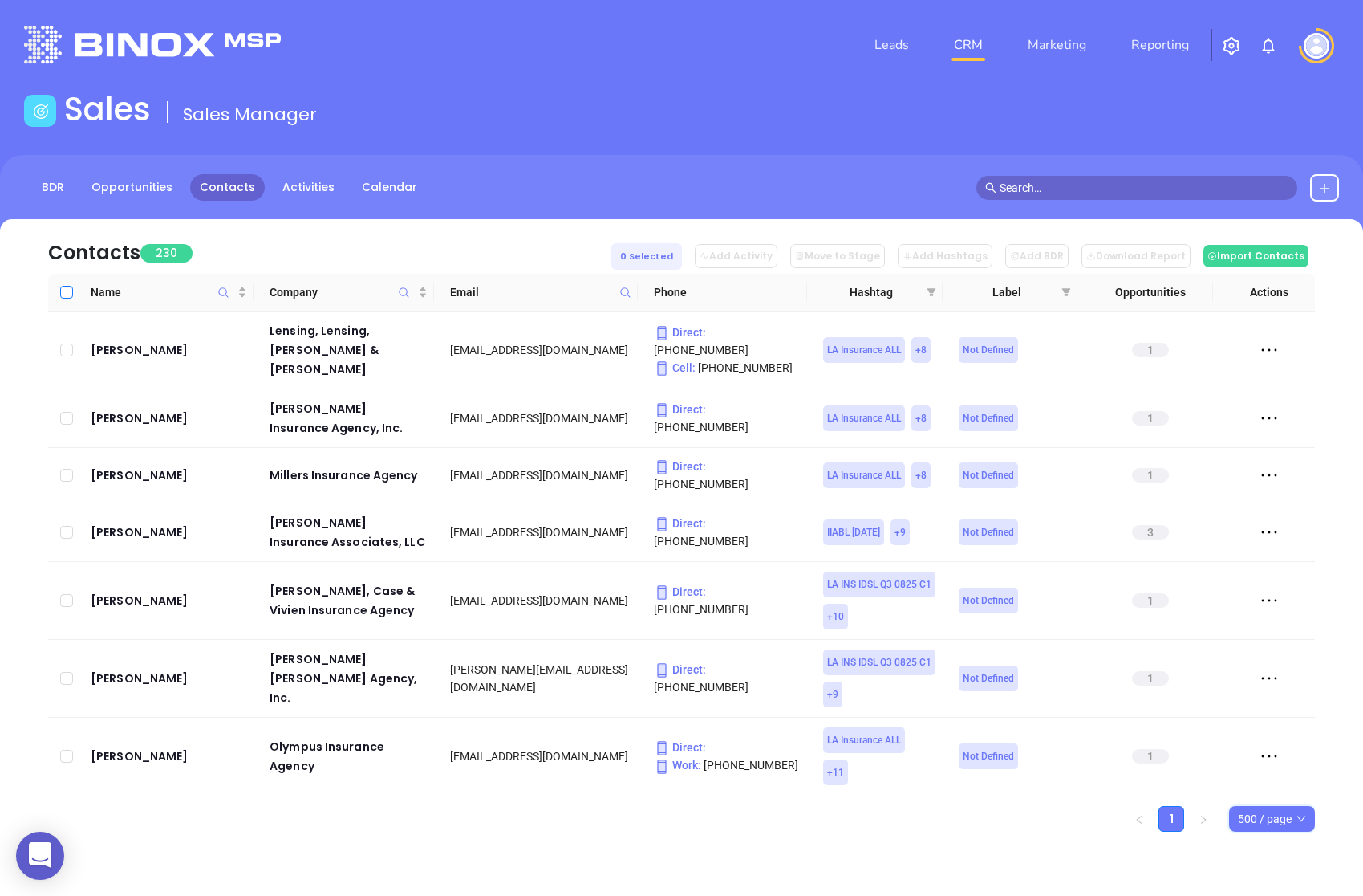
checkbox input "true"
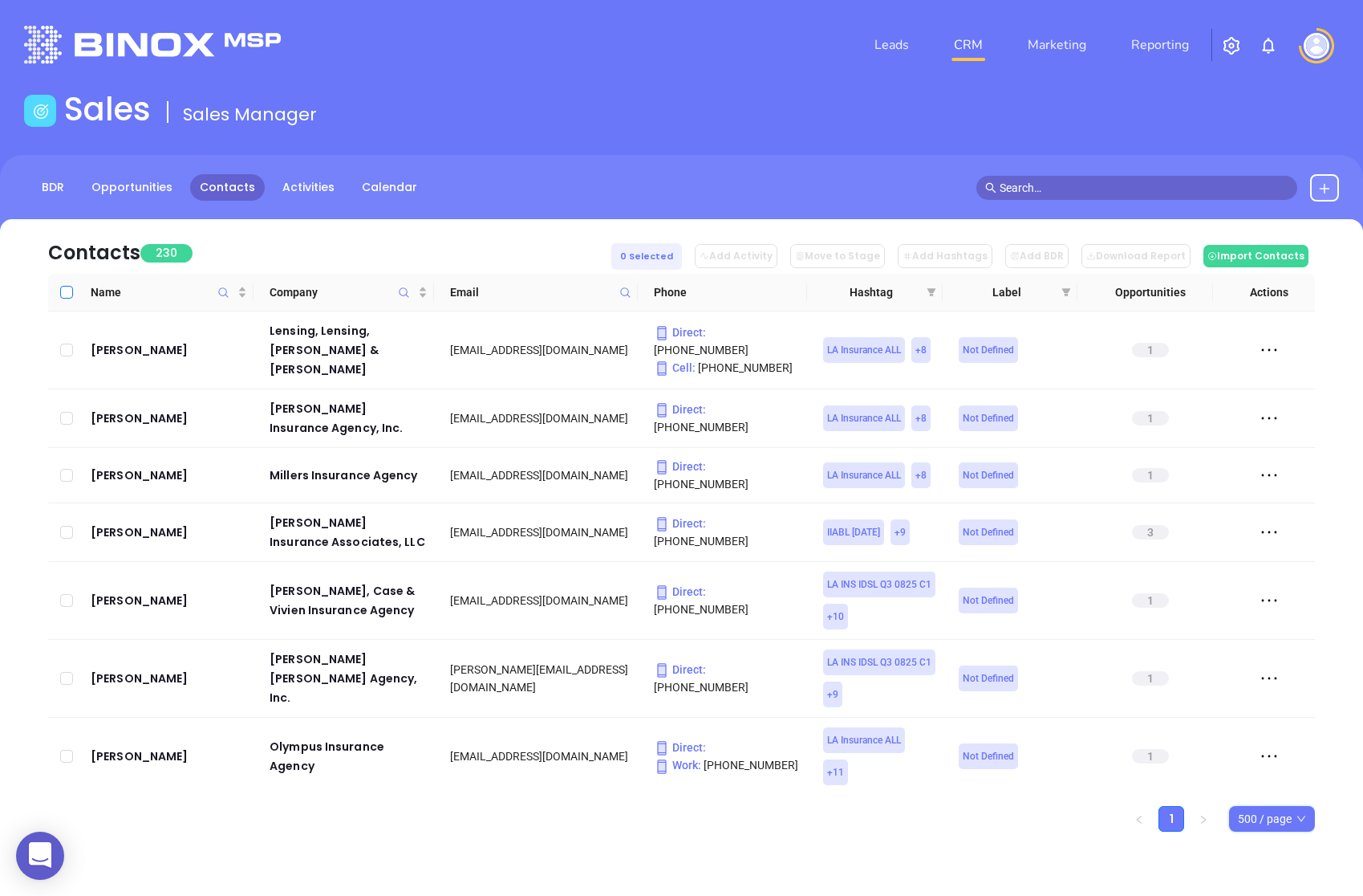
checkbox input "true"
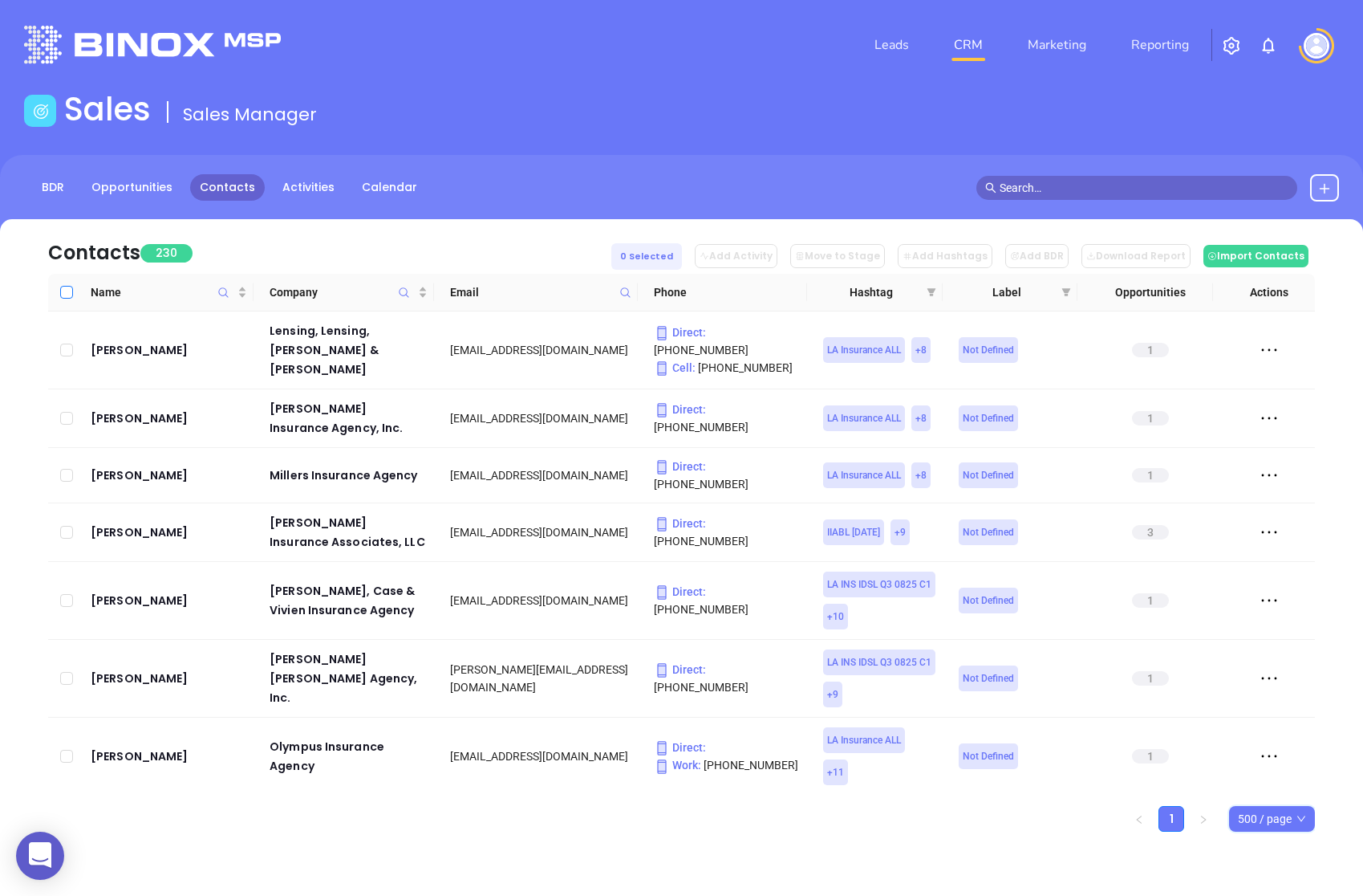
checkbox input "true"
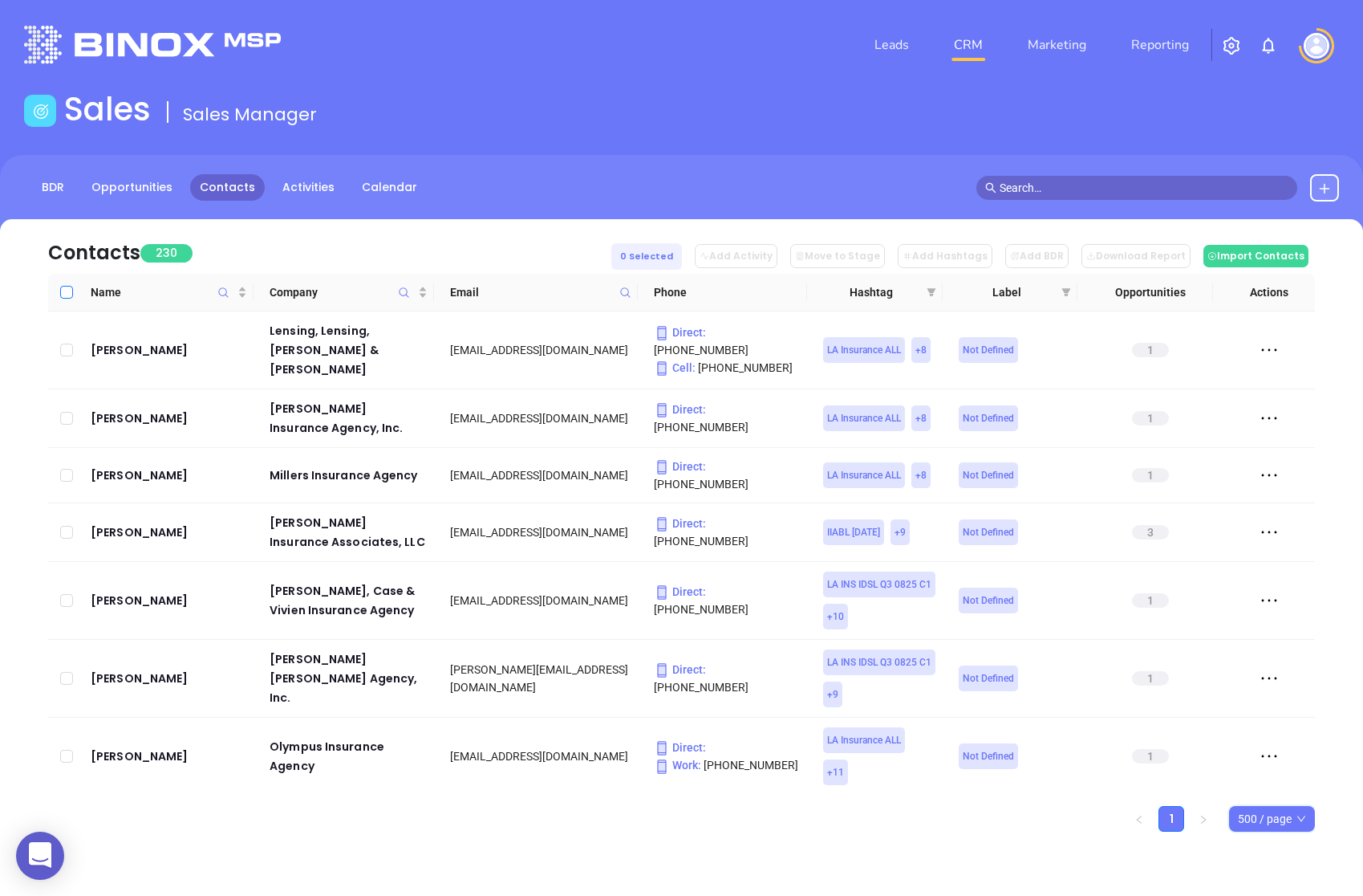
checkbox input "true"
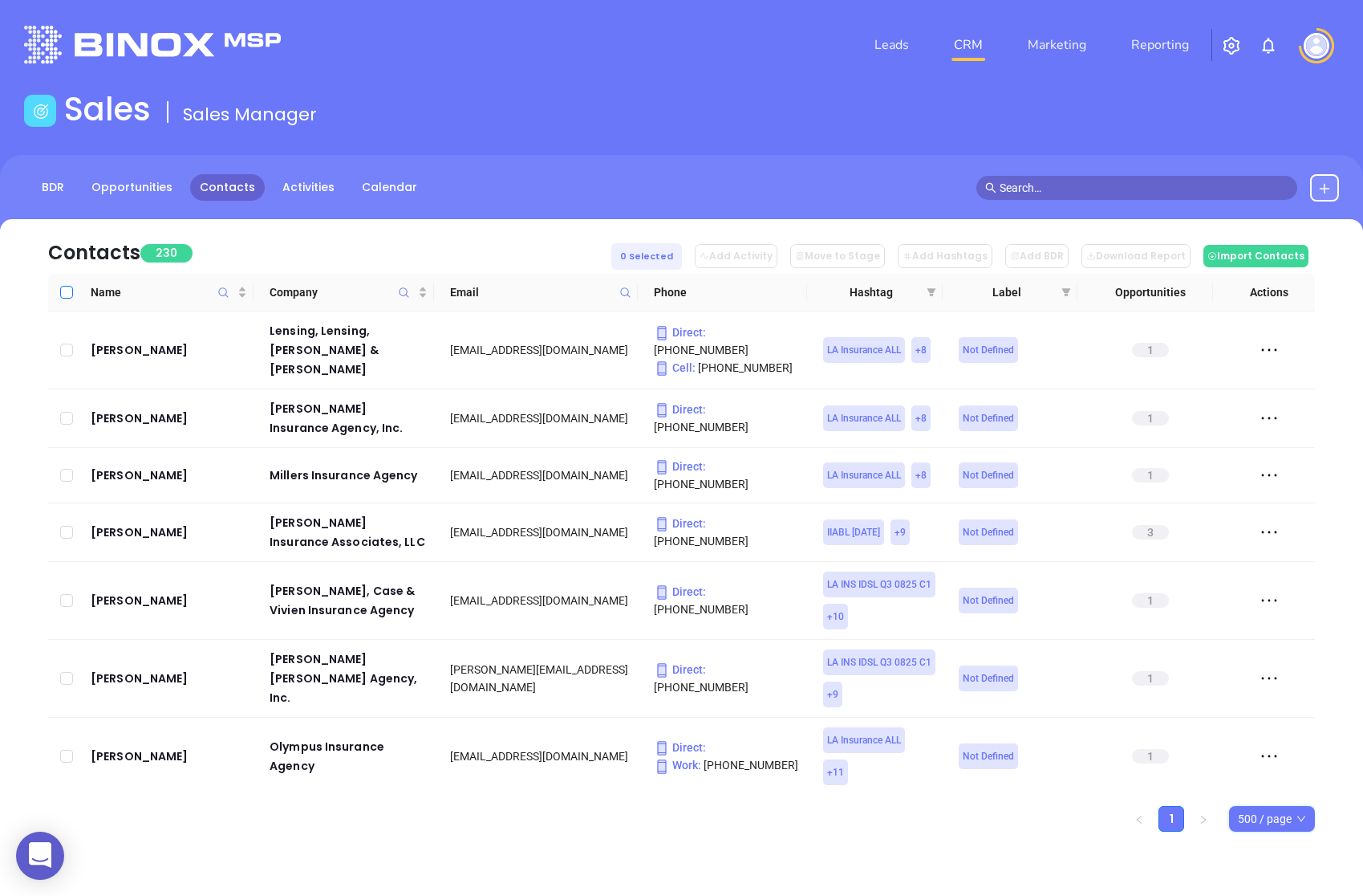
checkbox input "true"
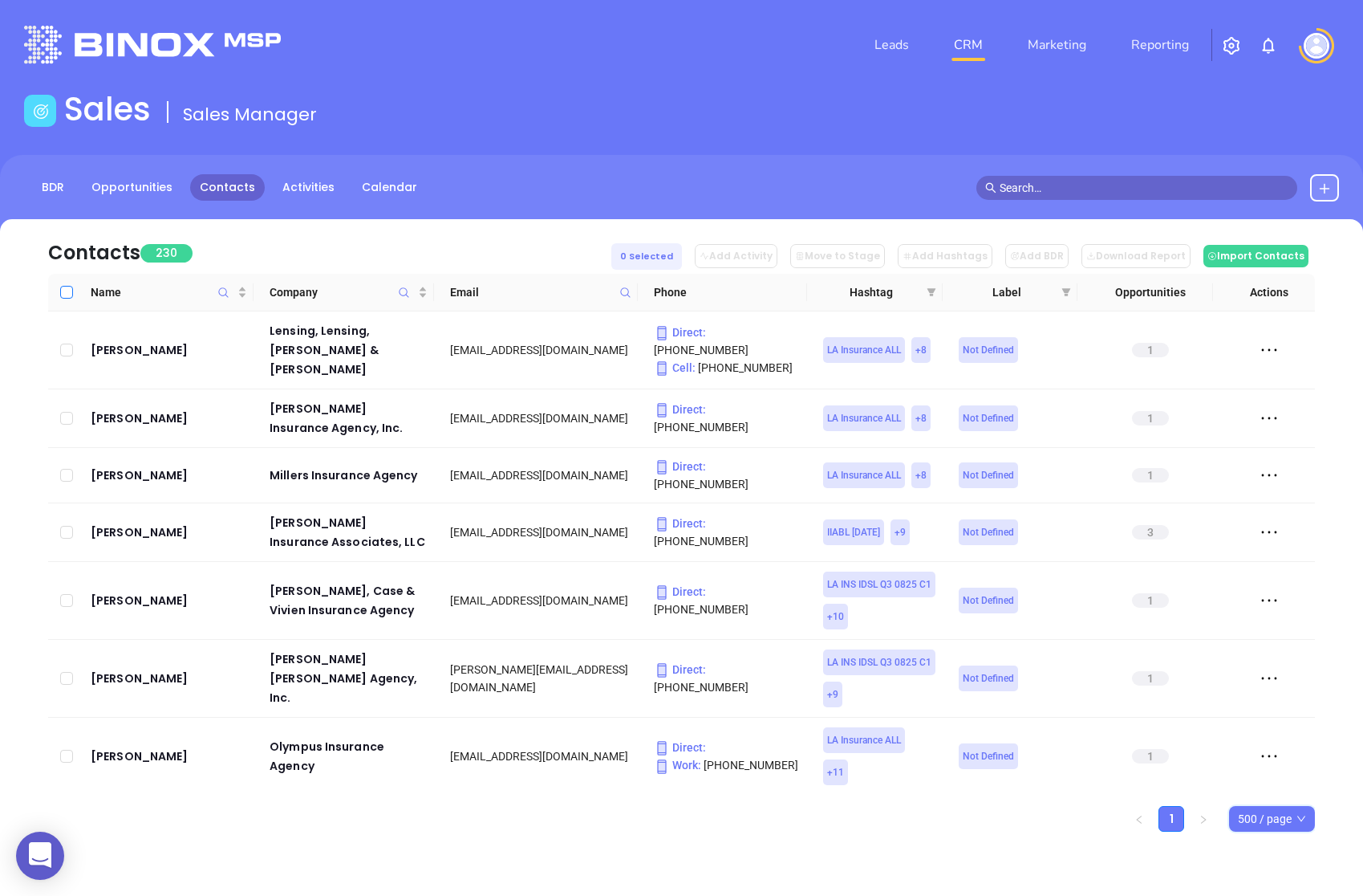
checkbox input "true"
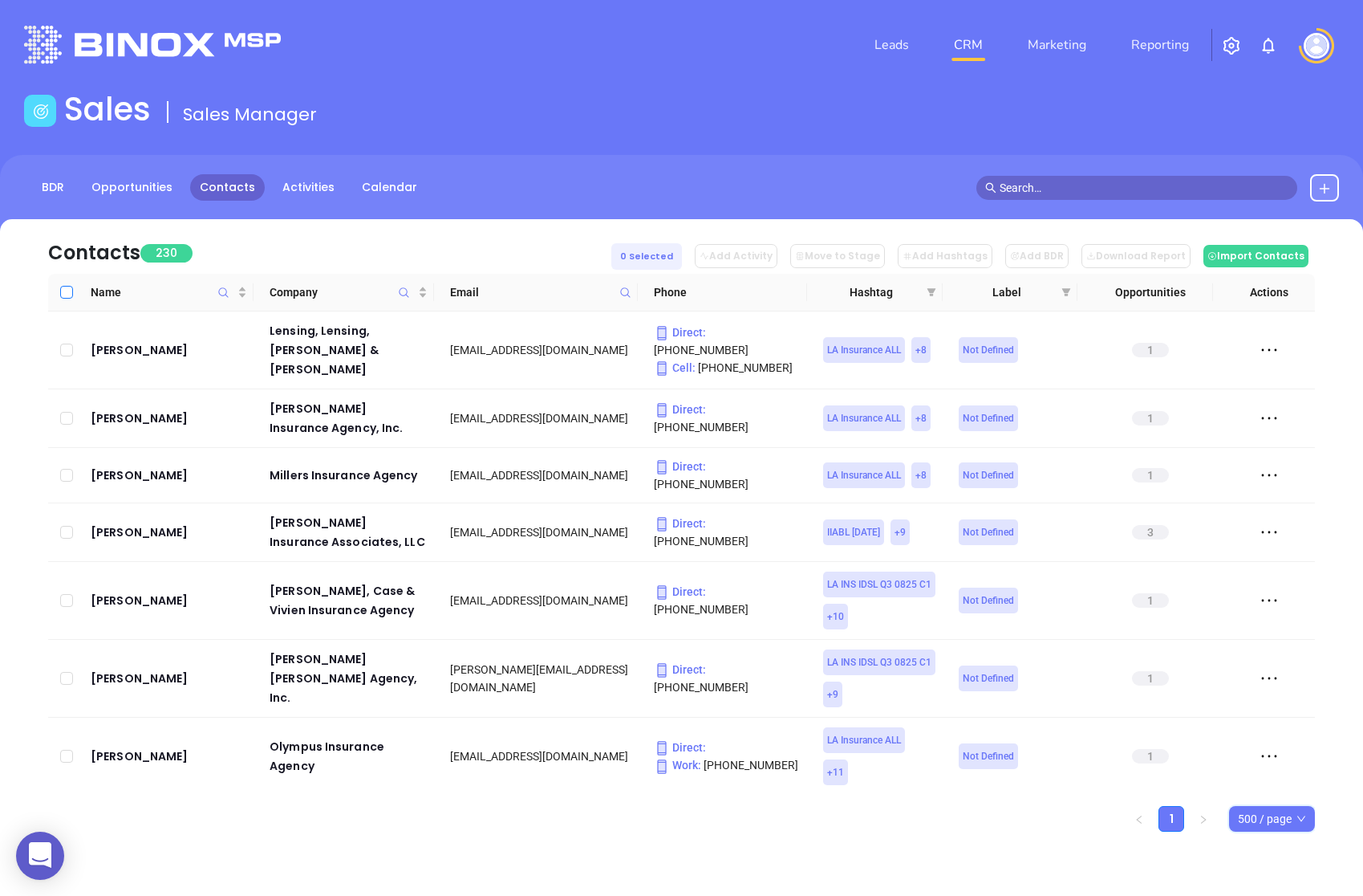
checkbox input "true"
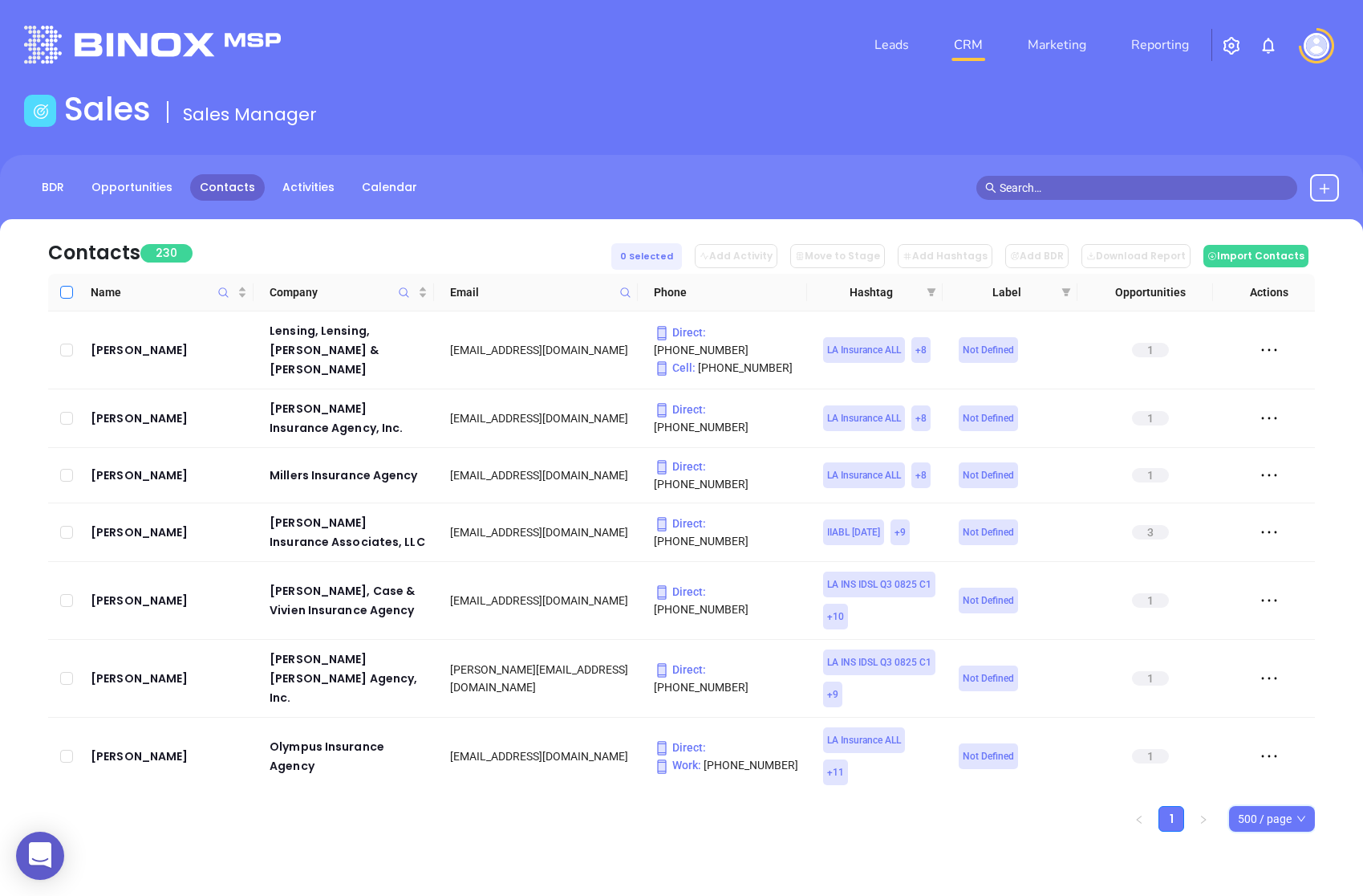
checkbox input "true"
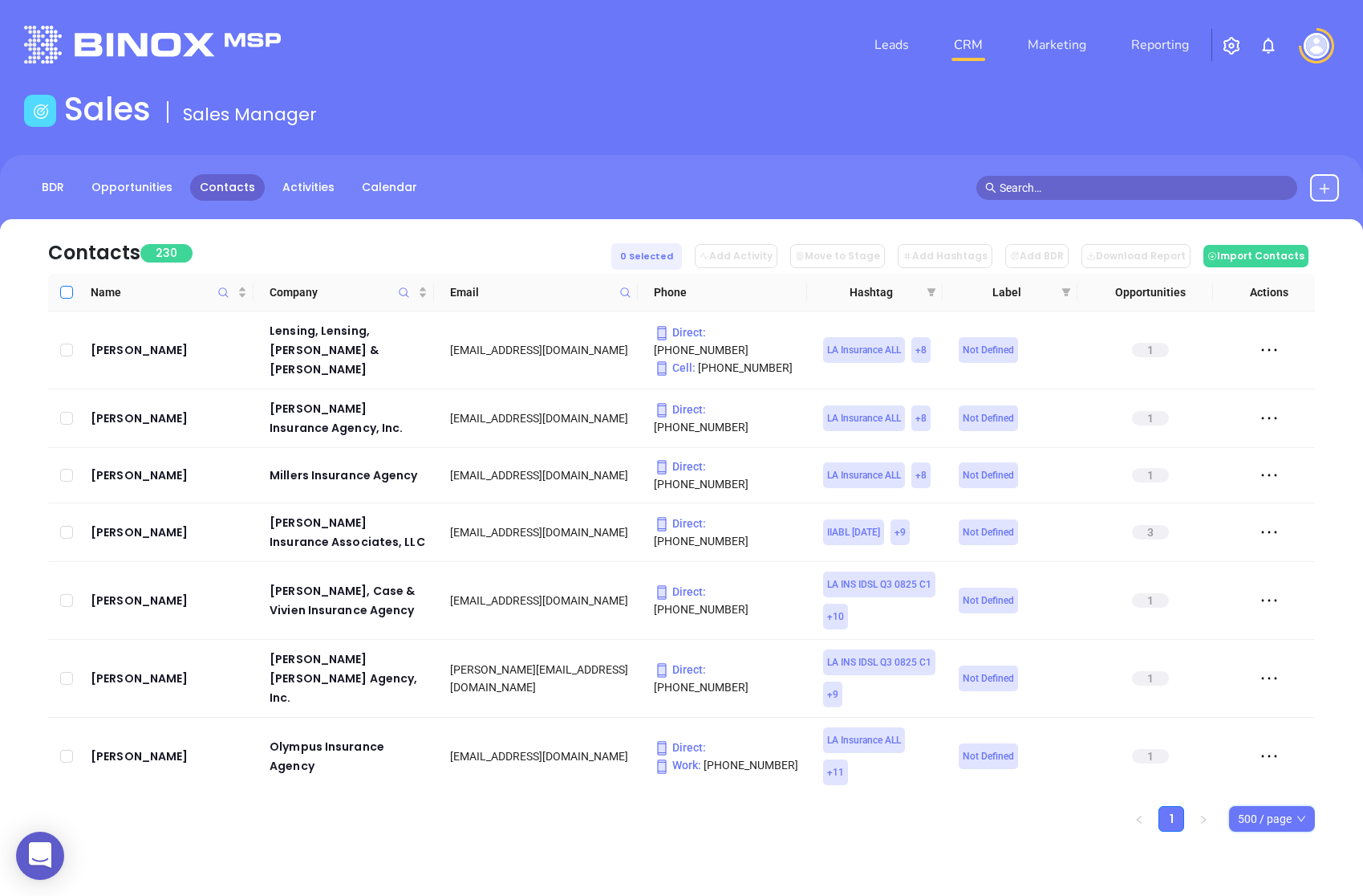
checkbox input "true"
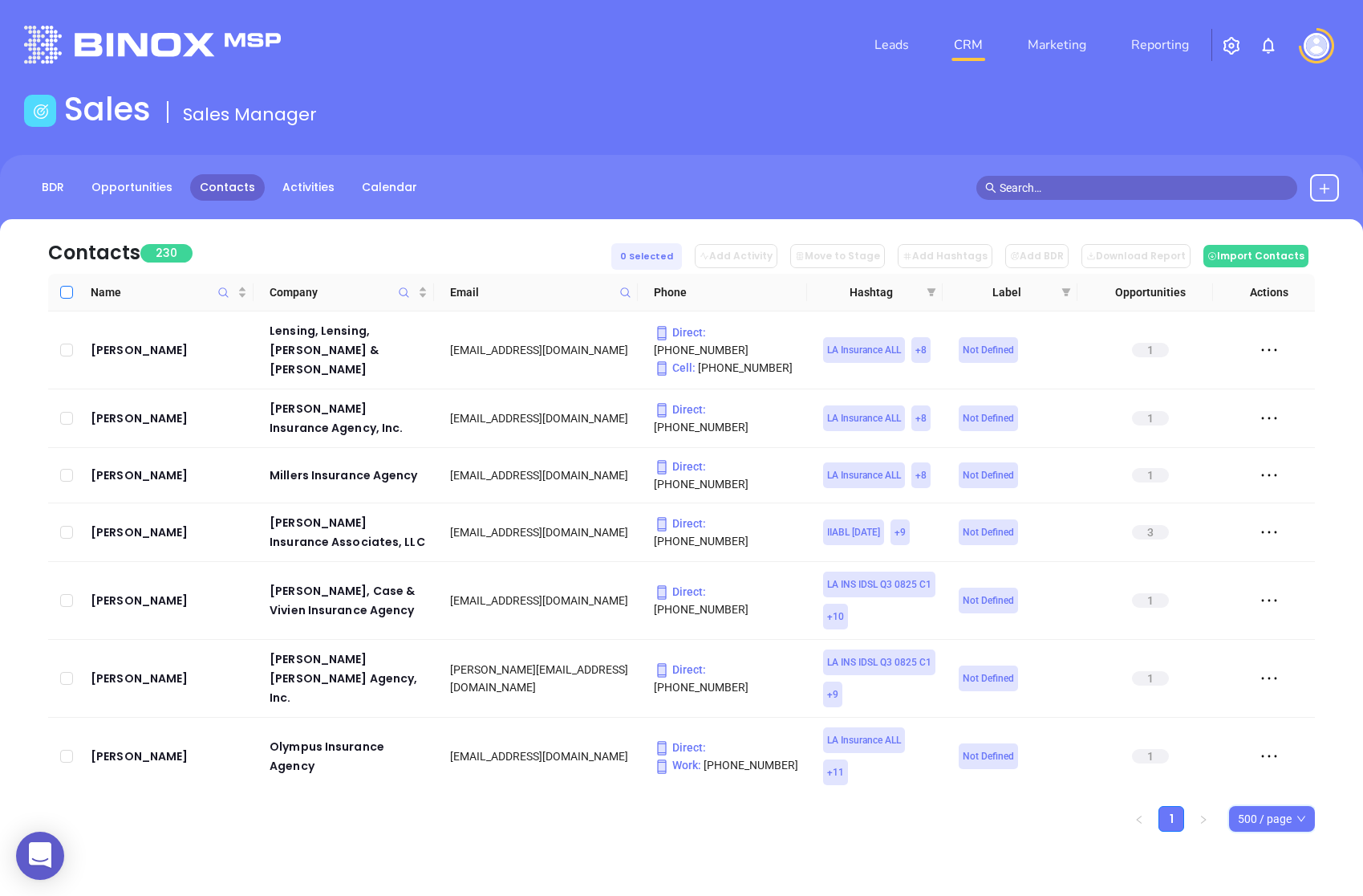
checkbox input "true"
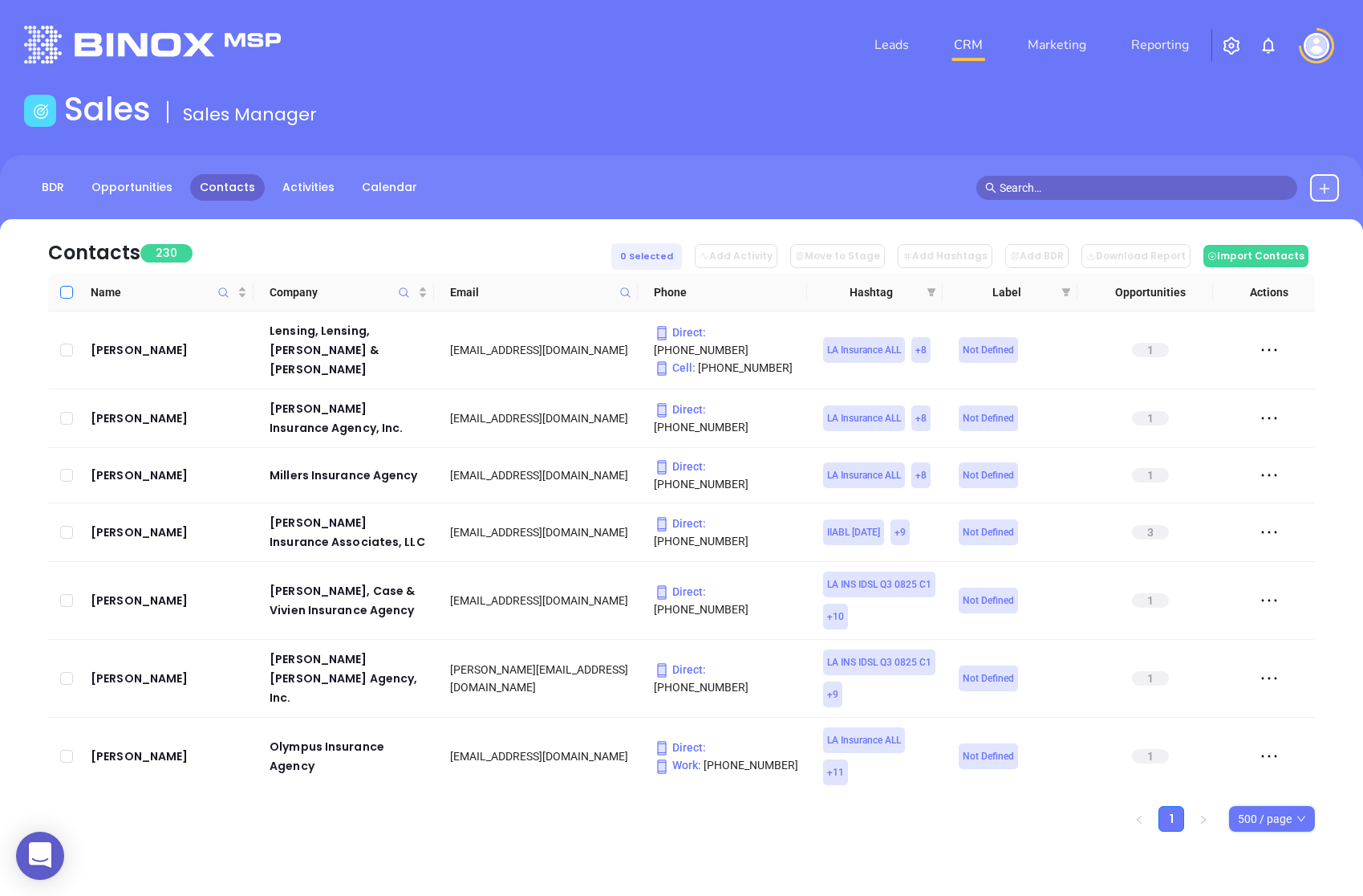
checkbox input "true"
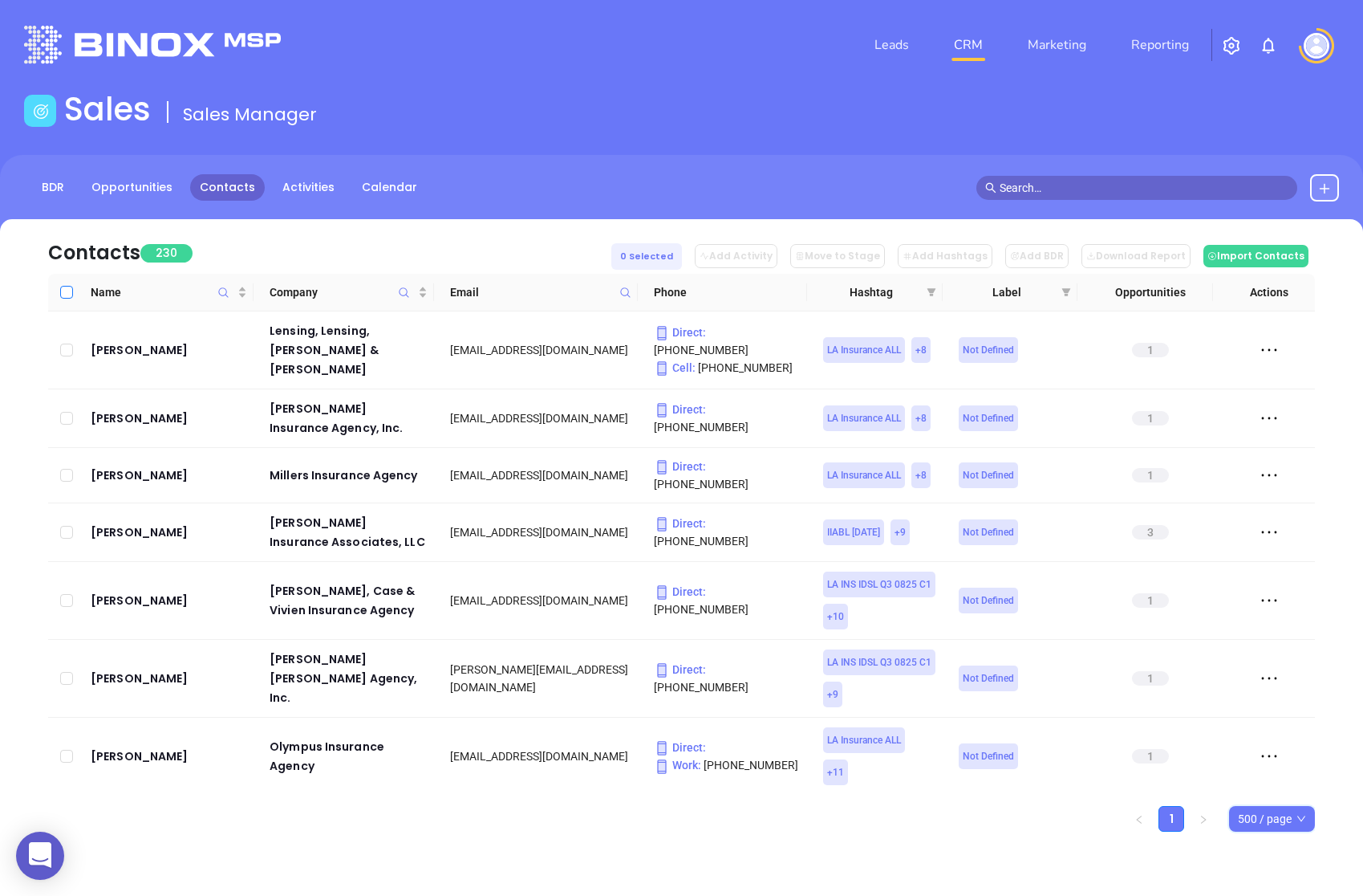
checkbox input "true"
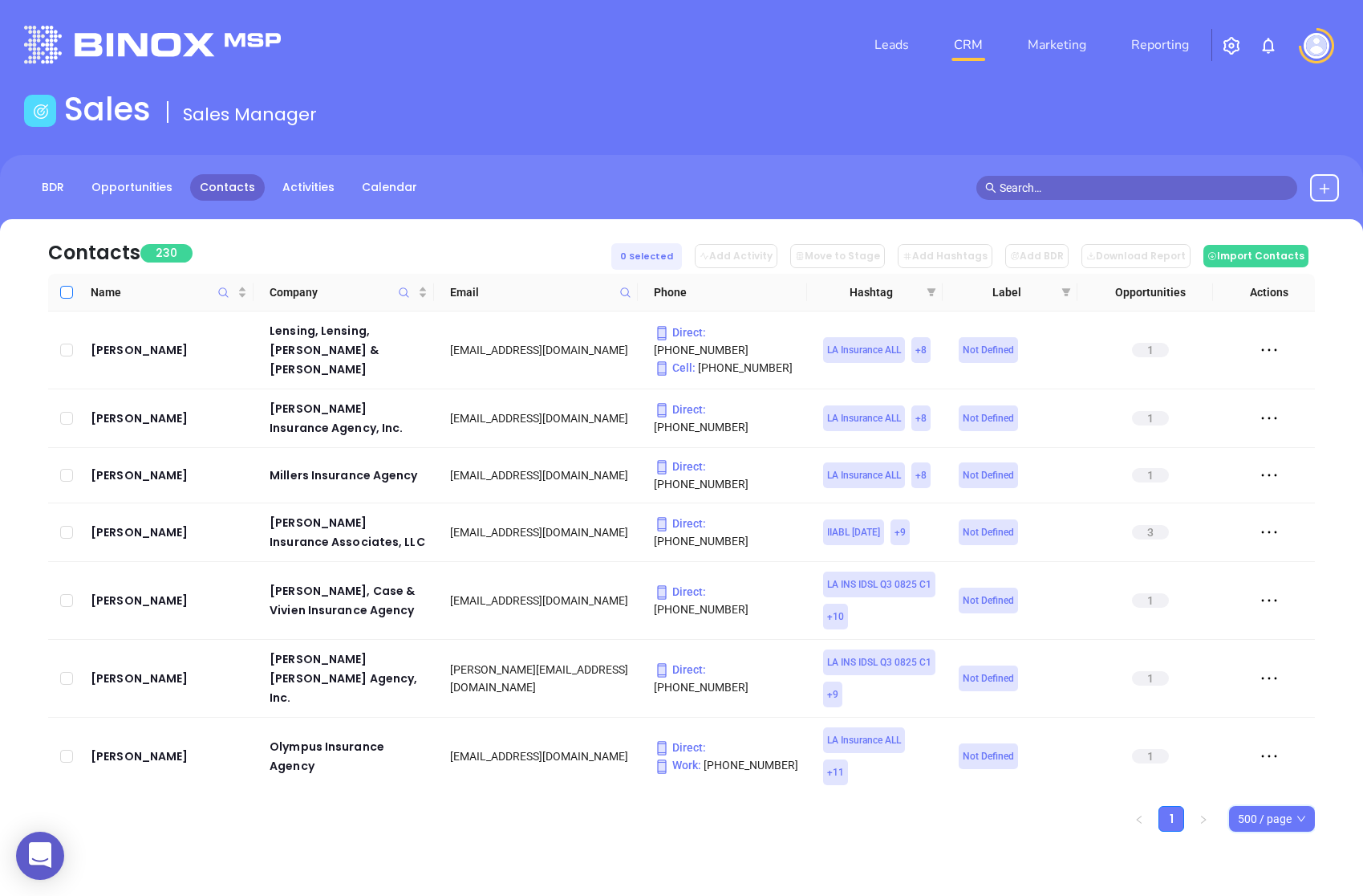
checkbox input "true"
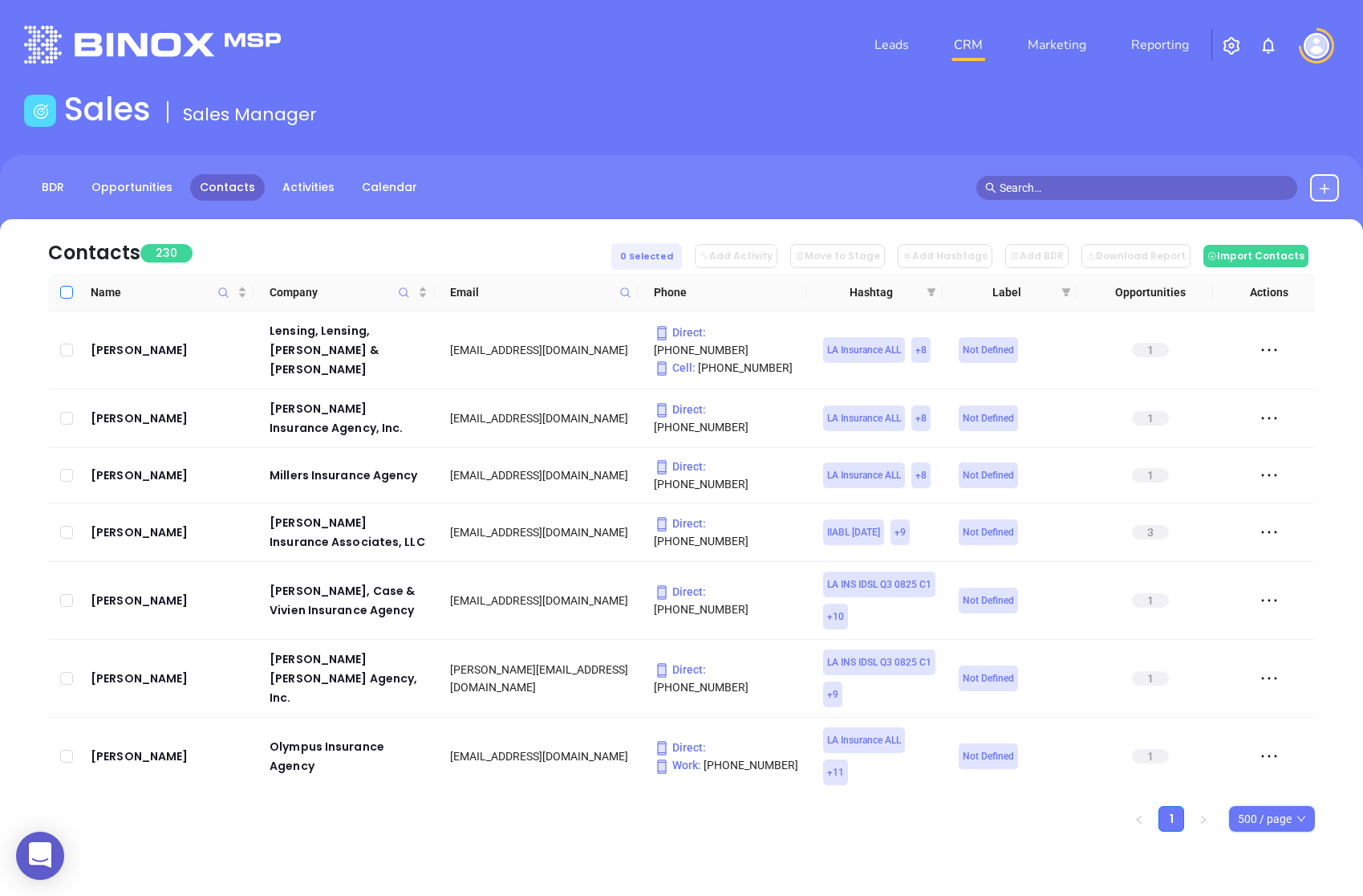
checkbox input "true"
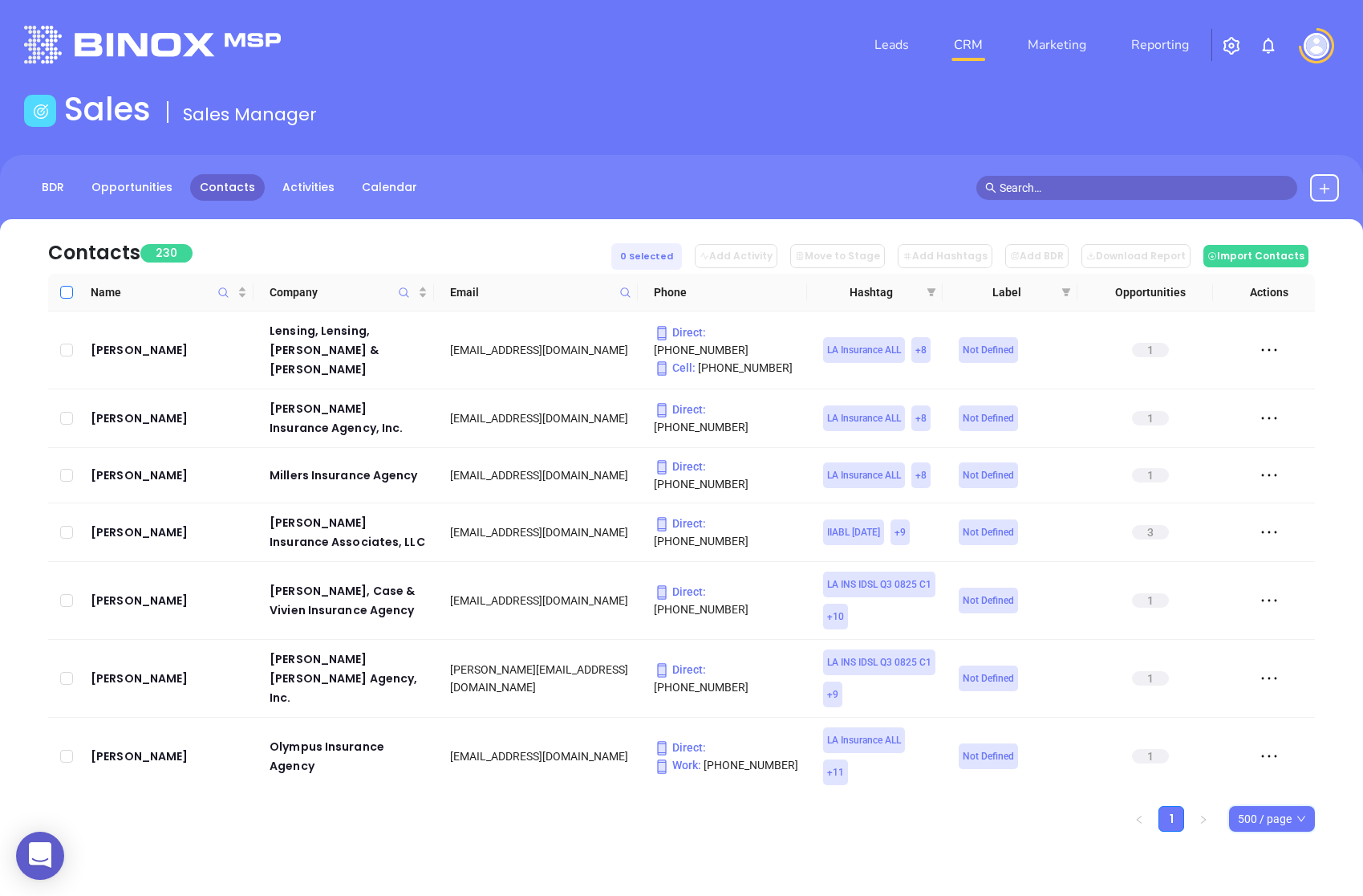
checkbox input "true"
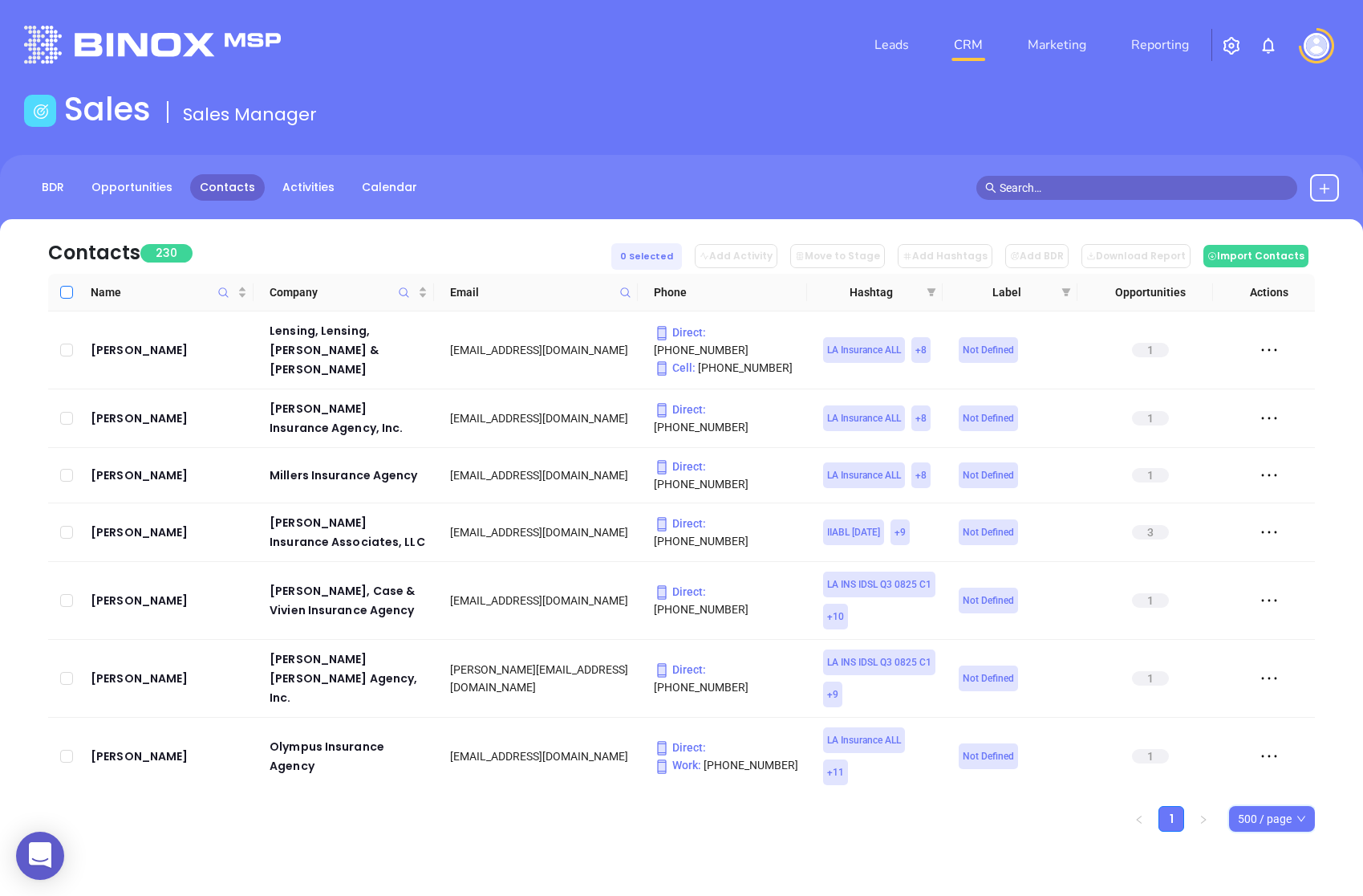
checkbox input "true"
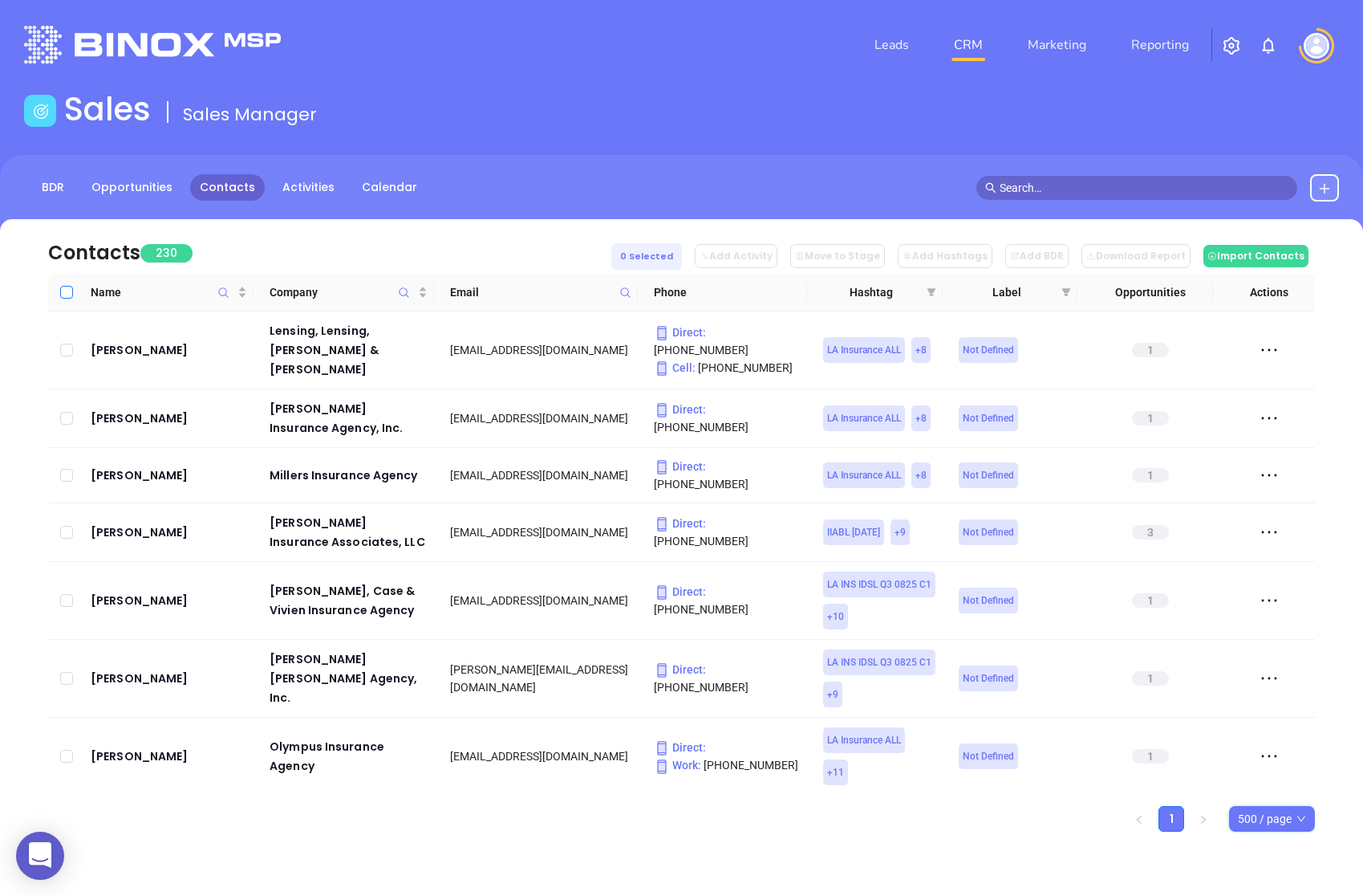
checkbox input "true"
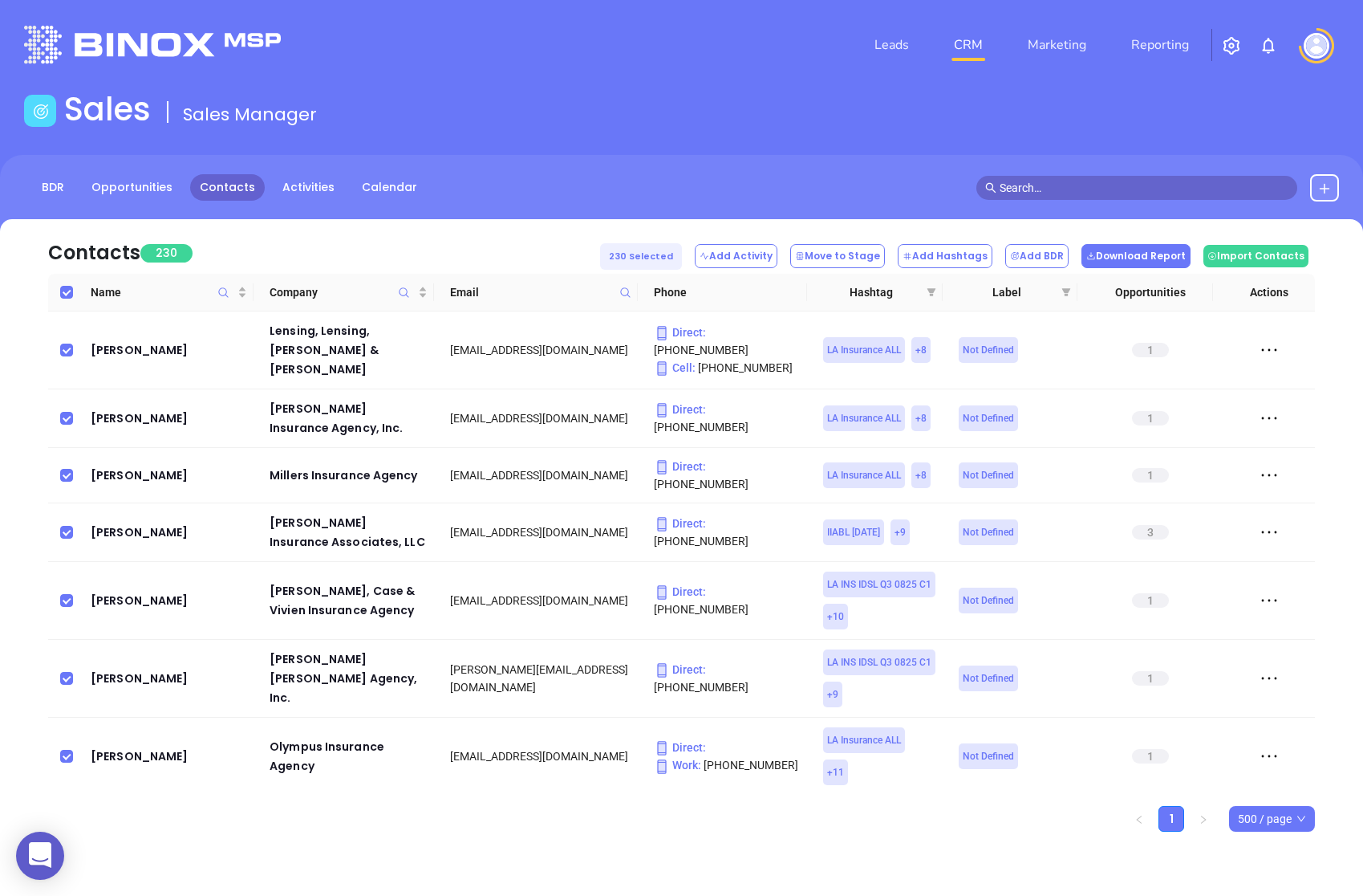
click at [1132, 263] on button "Download Report" at bounding box center [1136, 256] width 109 height 24
